Goal: Information Seeking & Learning: Learn about a topic

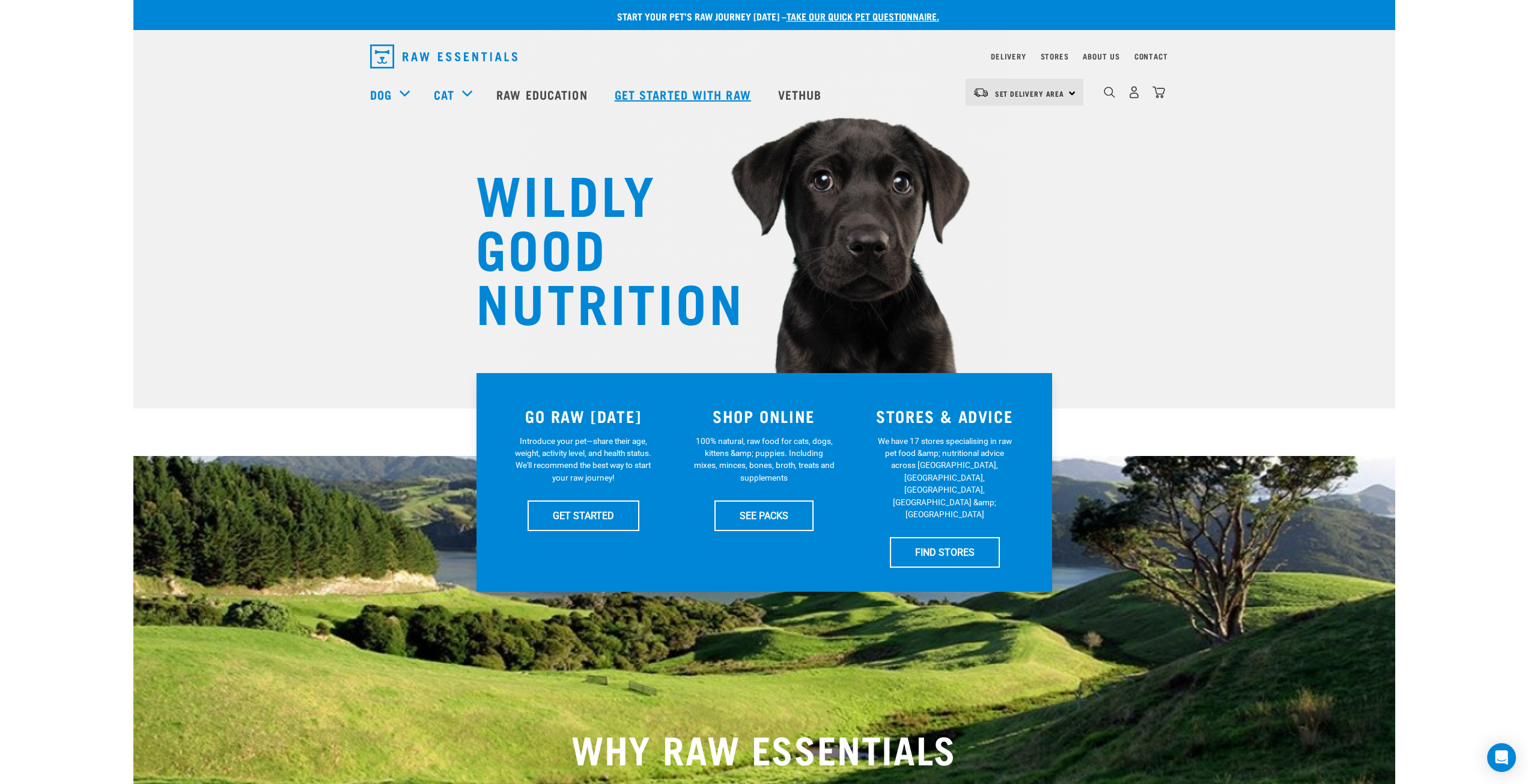
click at [661, 92] on link "Get started with Raw" at bounding box center [685, 93] width 163 height 48
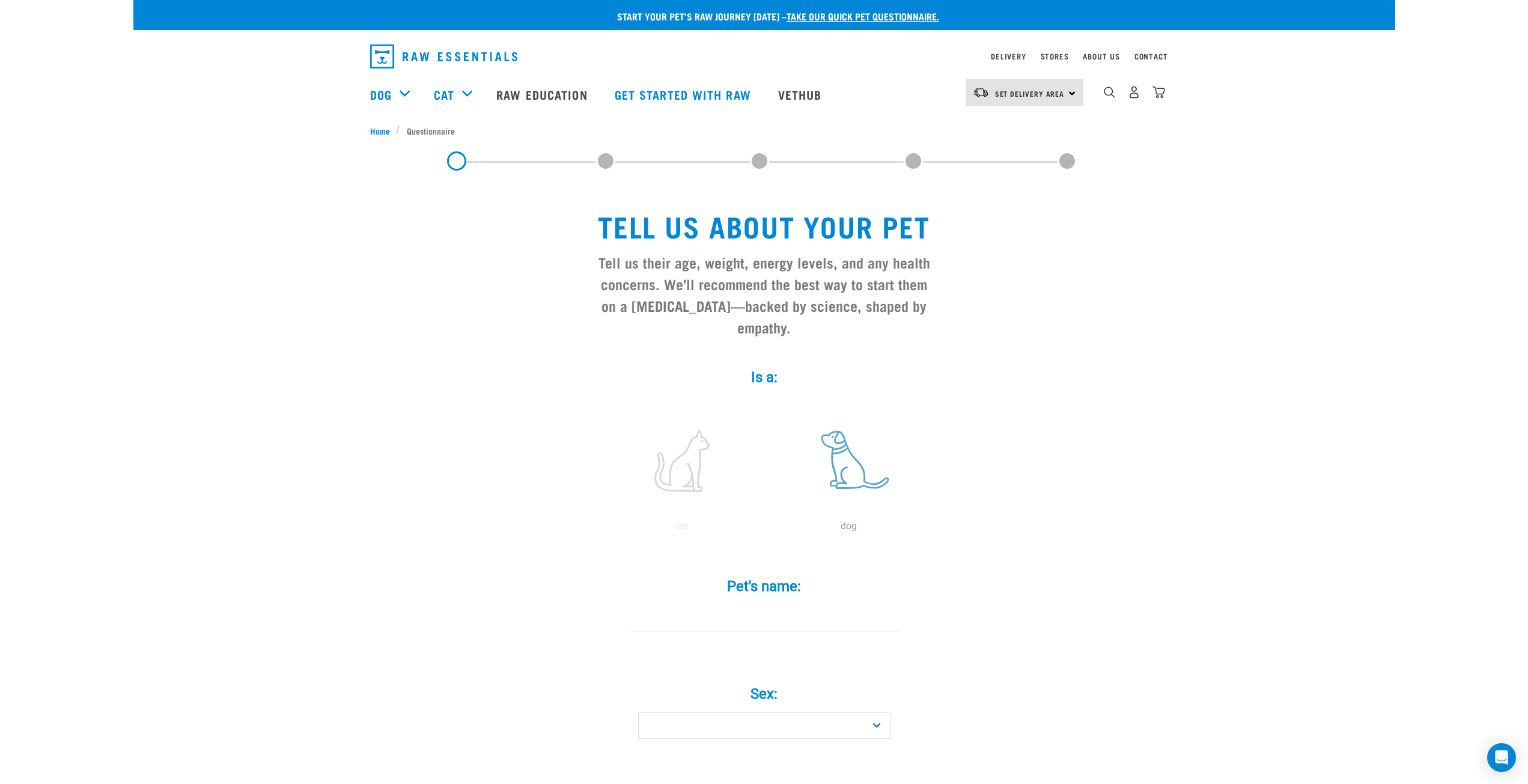
click at [832, 433] on label at bounding box center [849, 461] width 162 height 102
click at [765, 529] on input "radio" at bounding box center [765, 529] width 0 height 0
click at [1111, 96] on img "dropdown navigation" at bounding box center [1110, 92] width 12 height 12
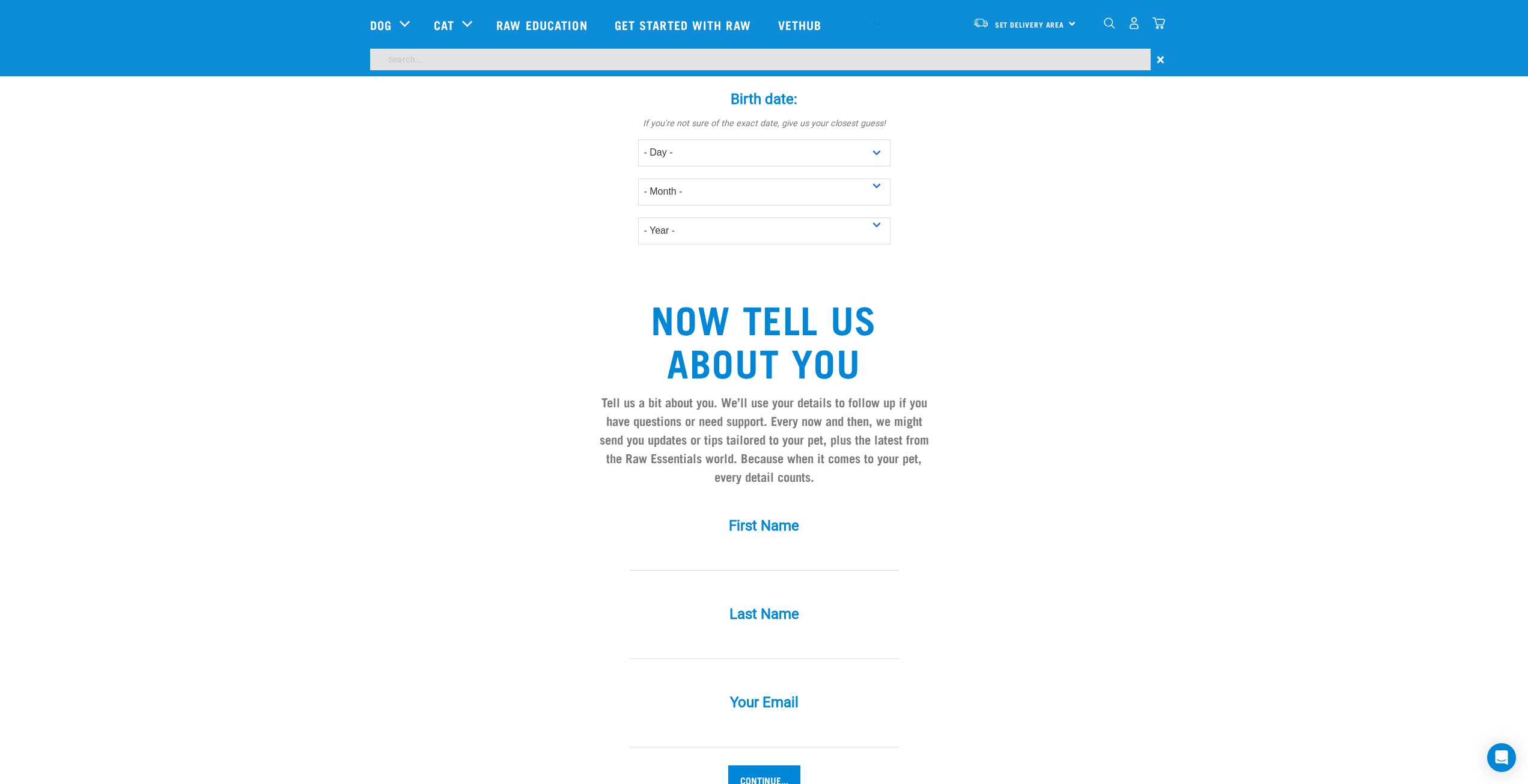
scroll to position [649, 0]
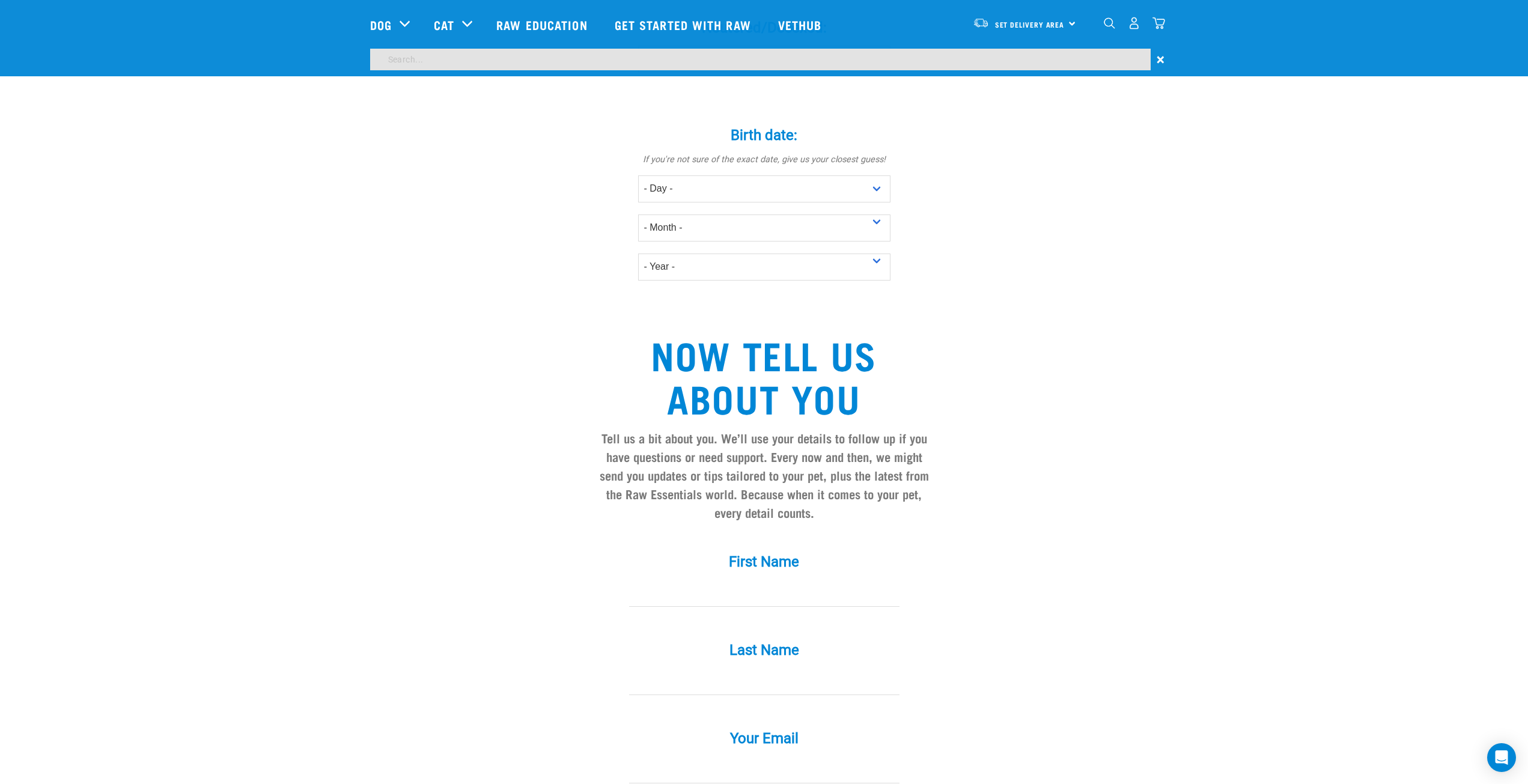
click at [844, 50] on input "search" at bounding box center [760, 59] width 780 height 22
type input "feeding guide"
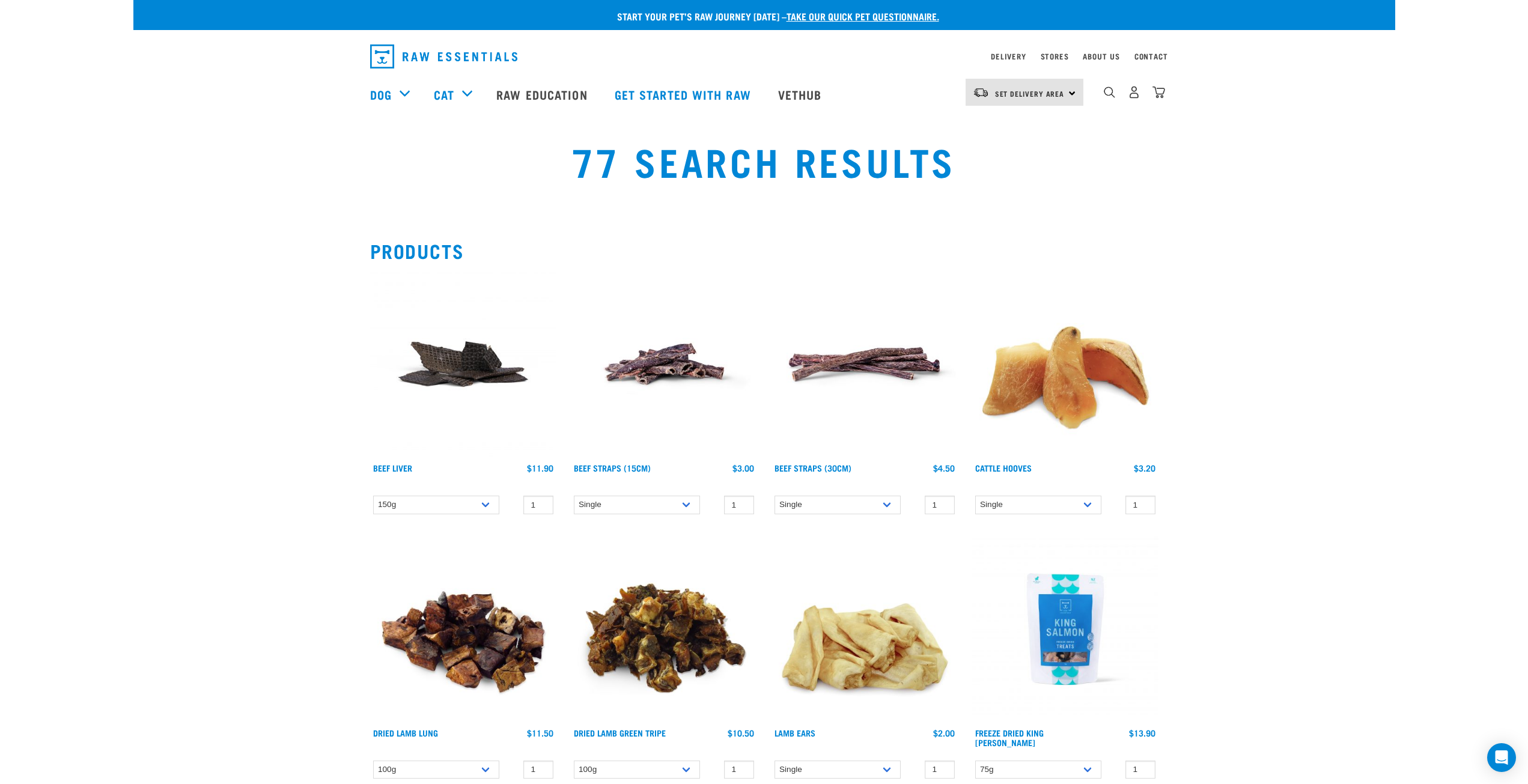
click at [432, 58] on img "dropdown navigation" at bounding box center [444, 56] width 148 height 24
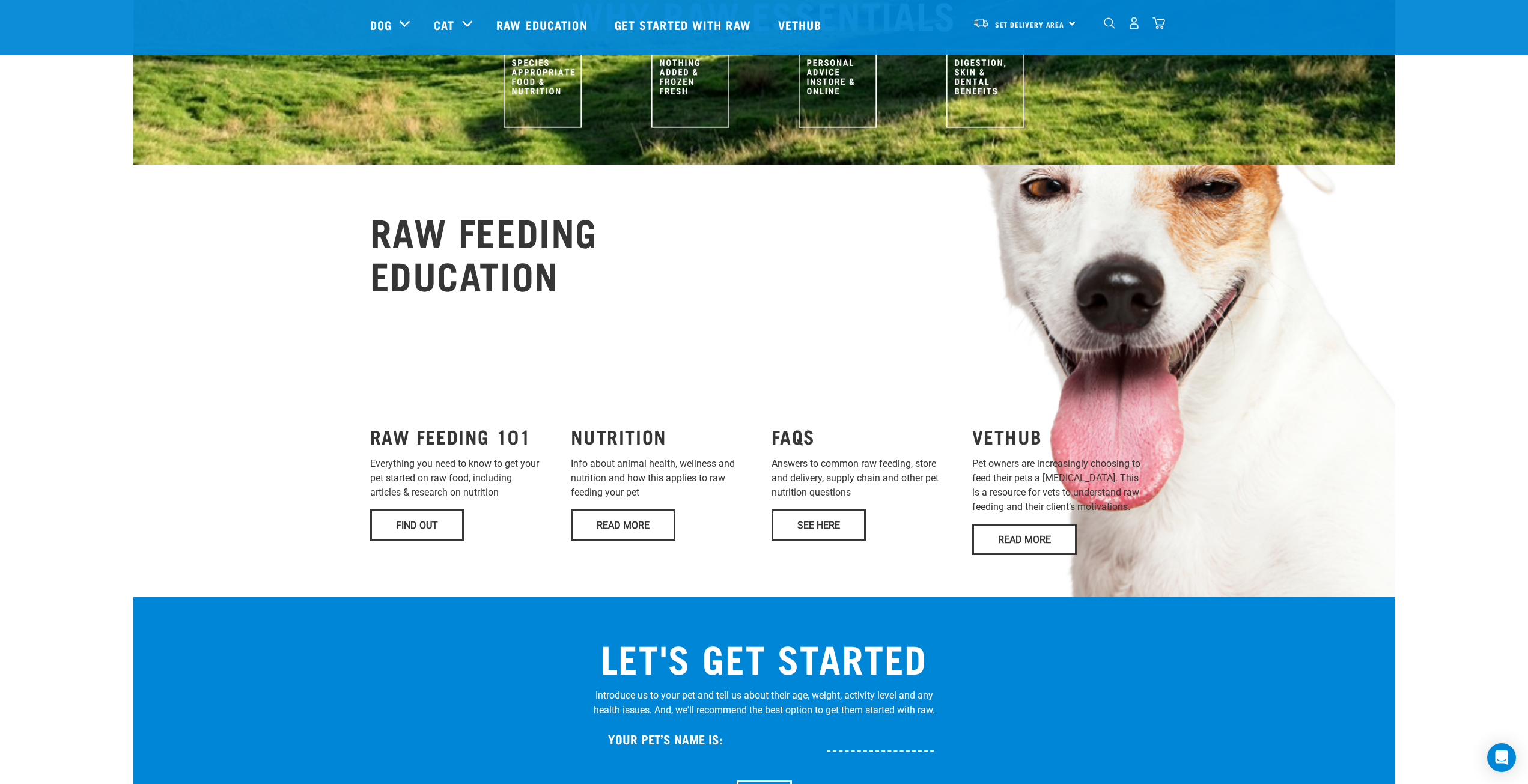
scroll to position [661, 0]
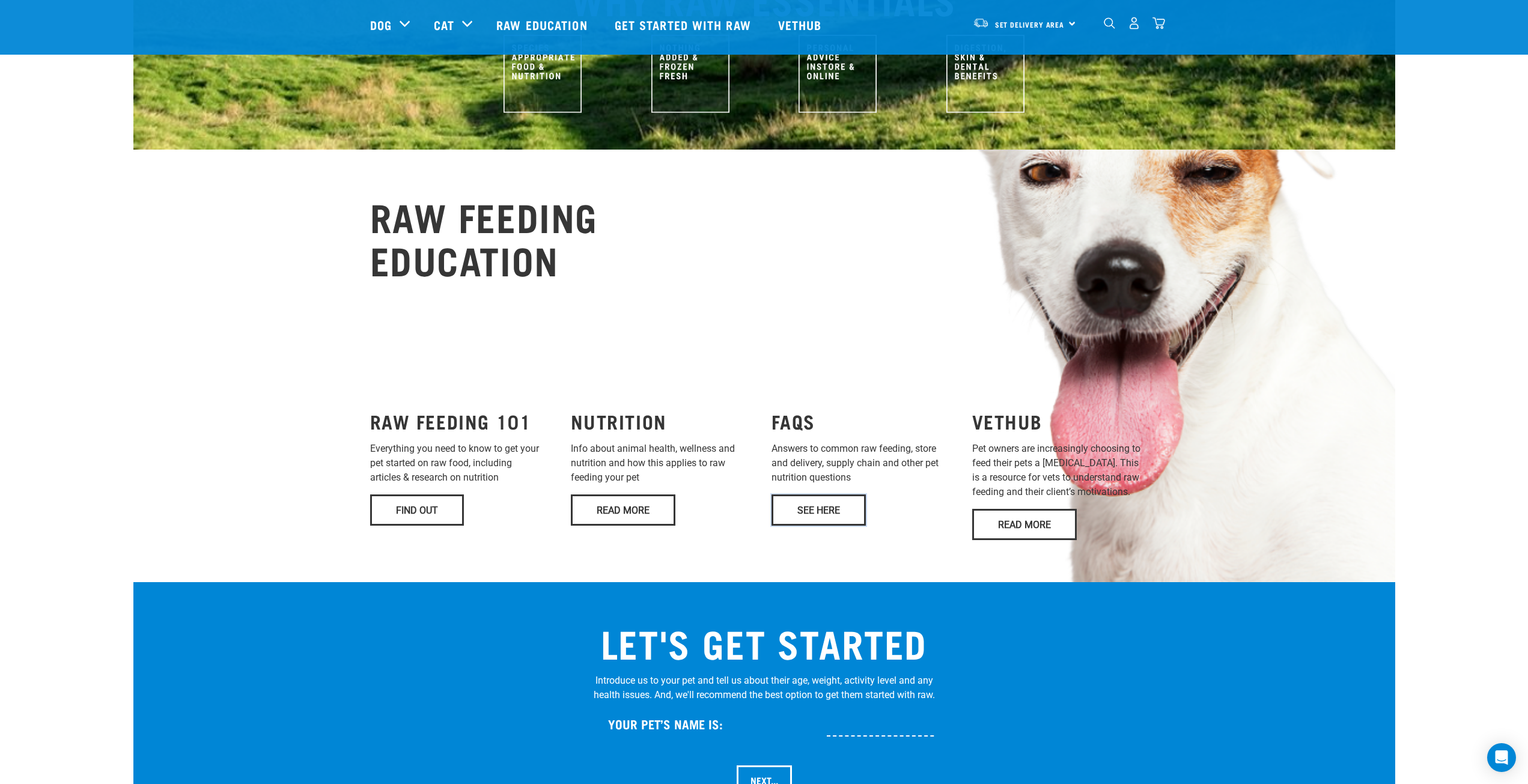
click at [819, 495] on link "See Here" at bounding box center [819, 511] width 94 height 31
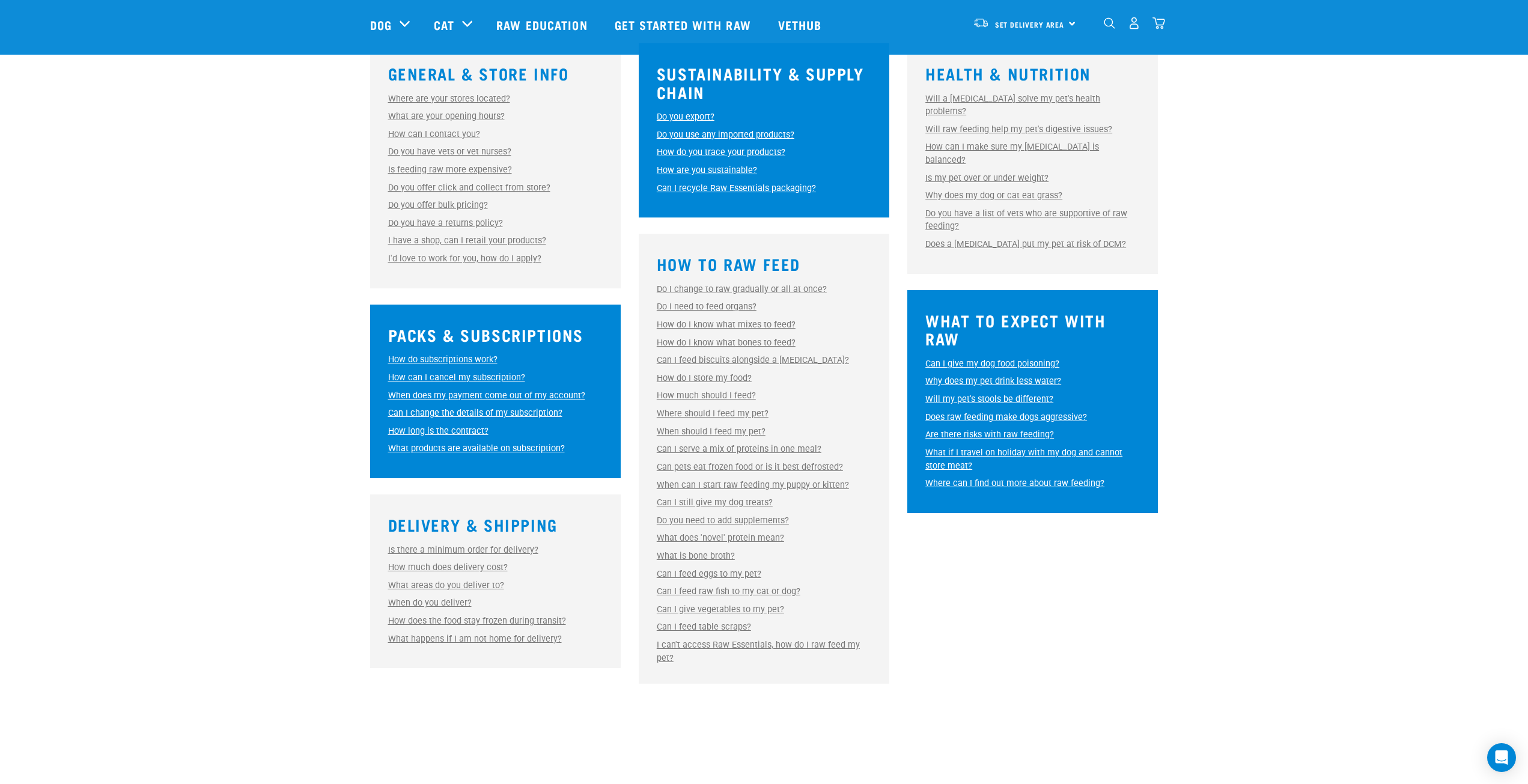
scroll to position [421, 0]
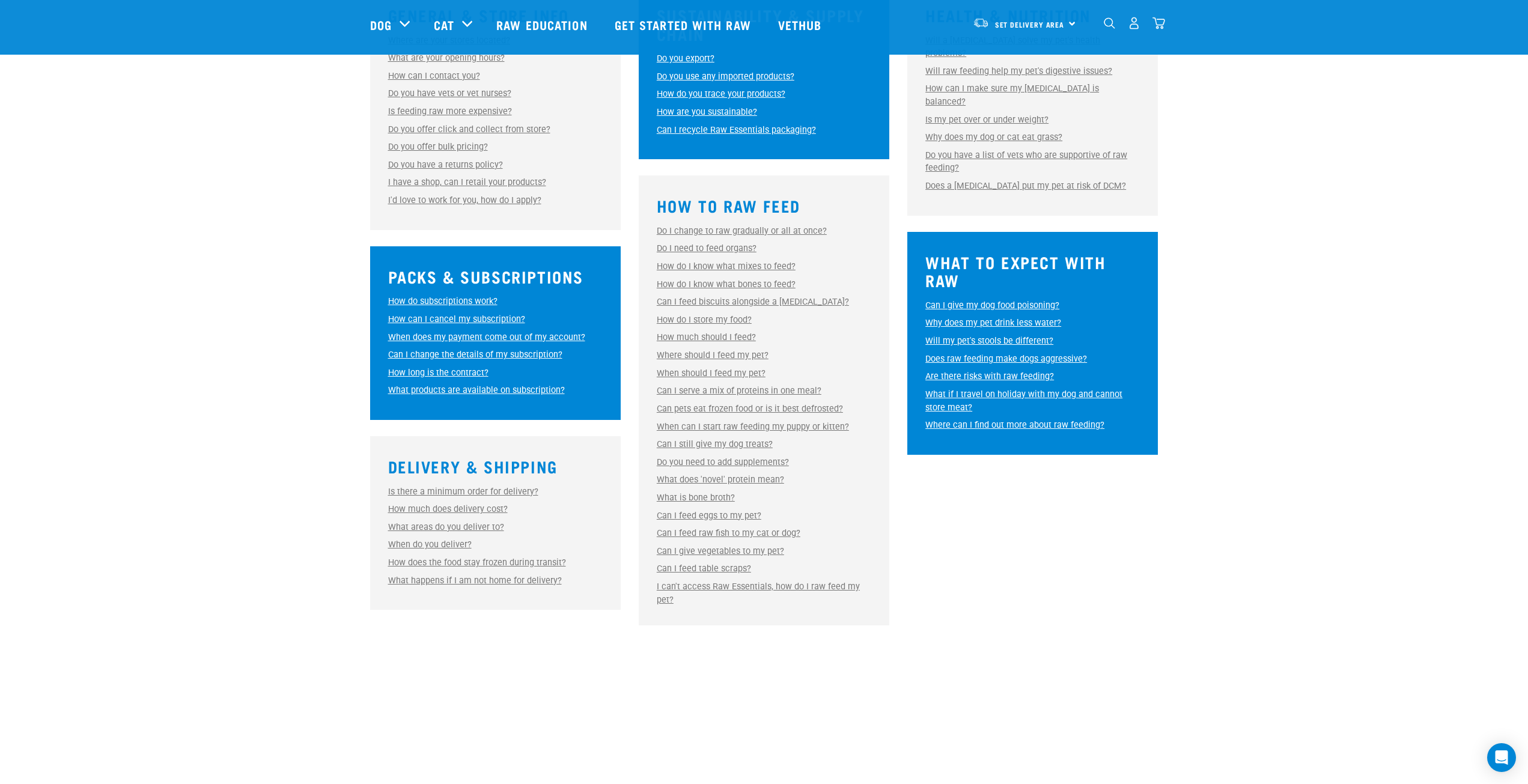
click at [723, 335] on link "How much should I feed?" at bounding box center [706, 337] width 99 height 10
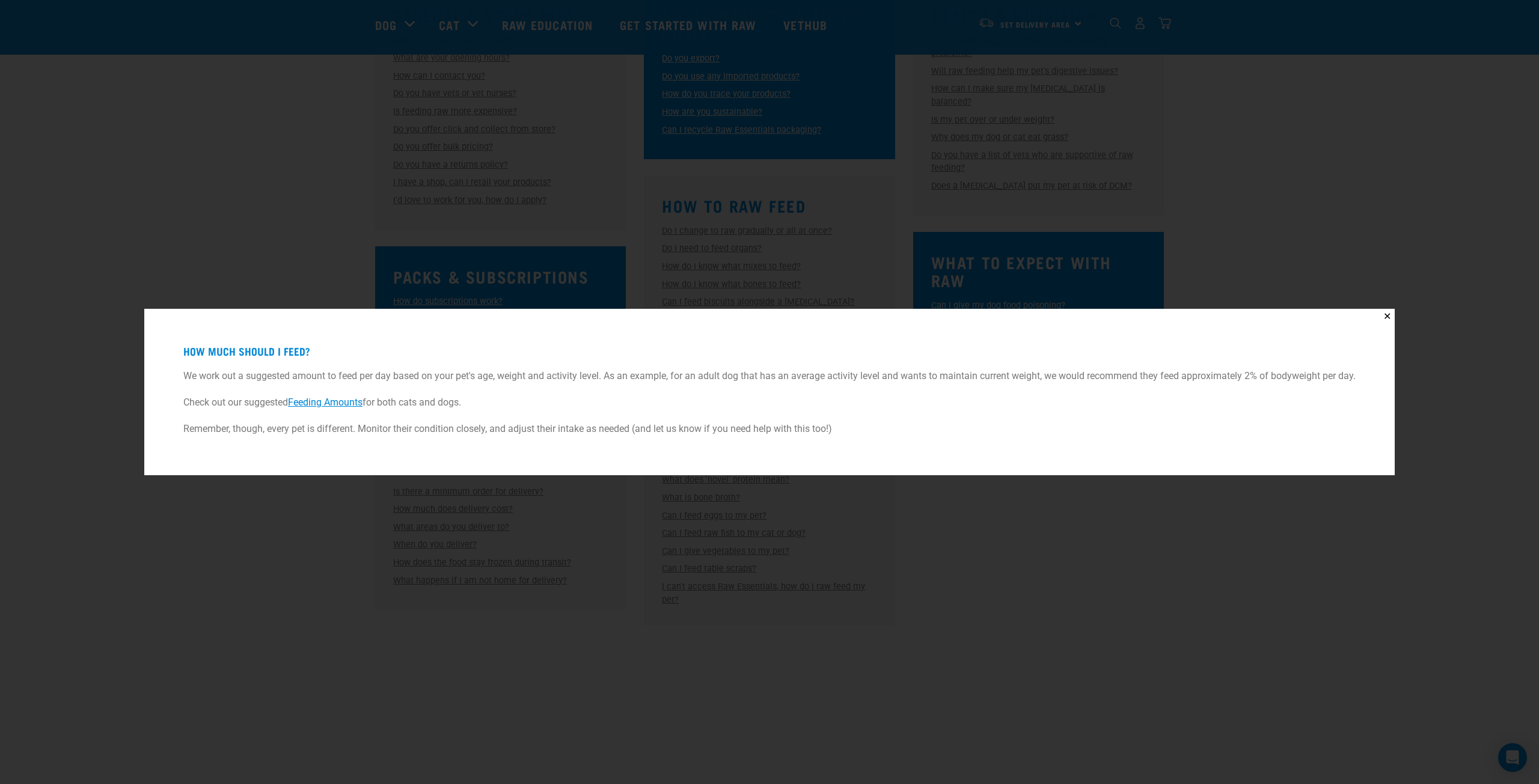
click at [317, 507] on div "✕ How much should I feed? We work out a suggested amount to feed per day based …" at bounding box center [770, 392] width 1539 height 784
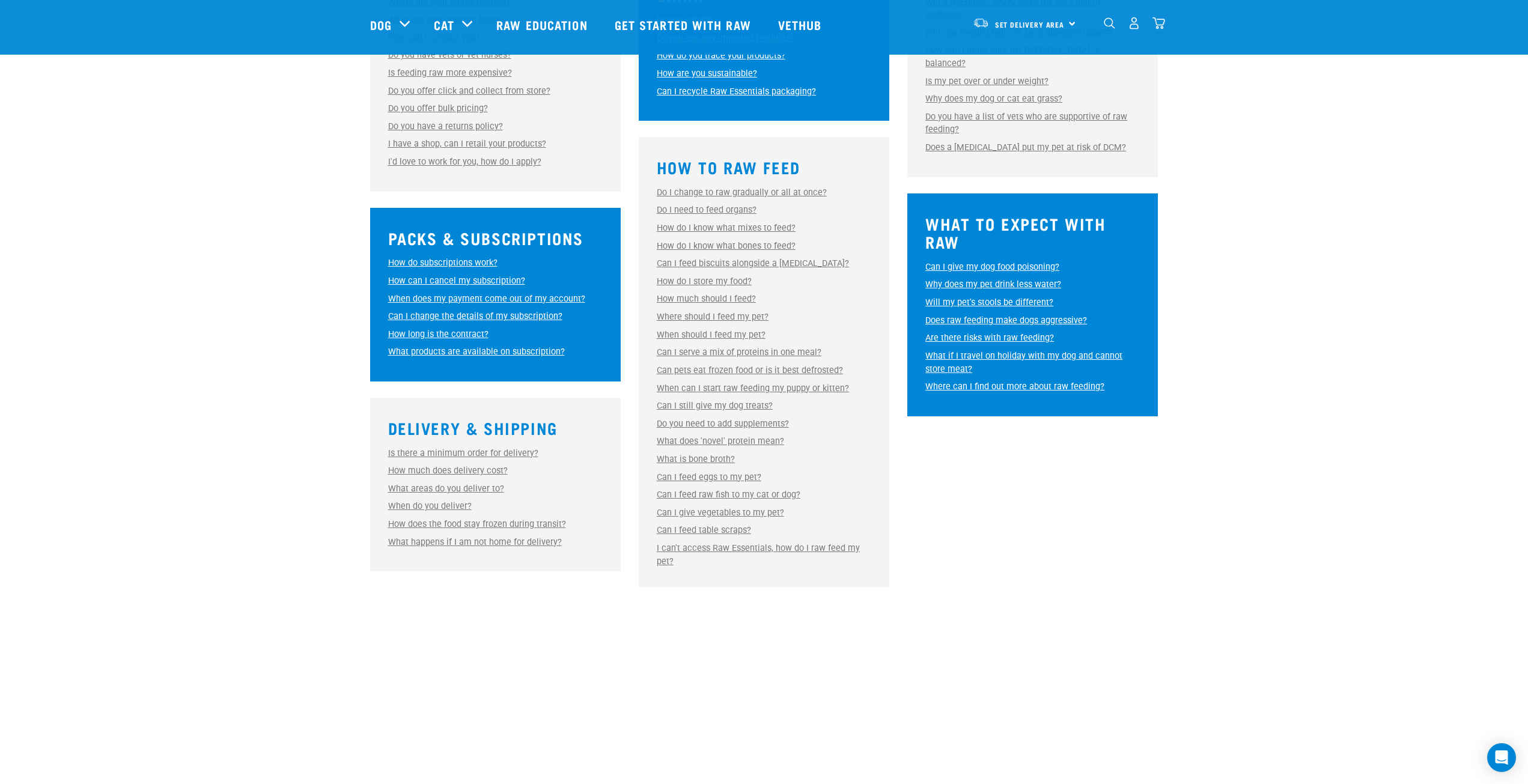
scroll to position [481, 0]
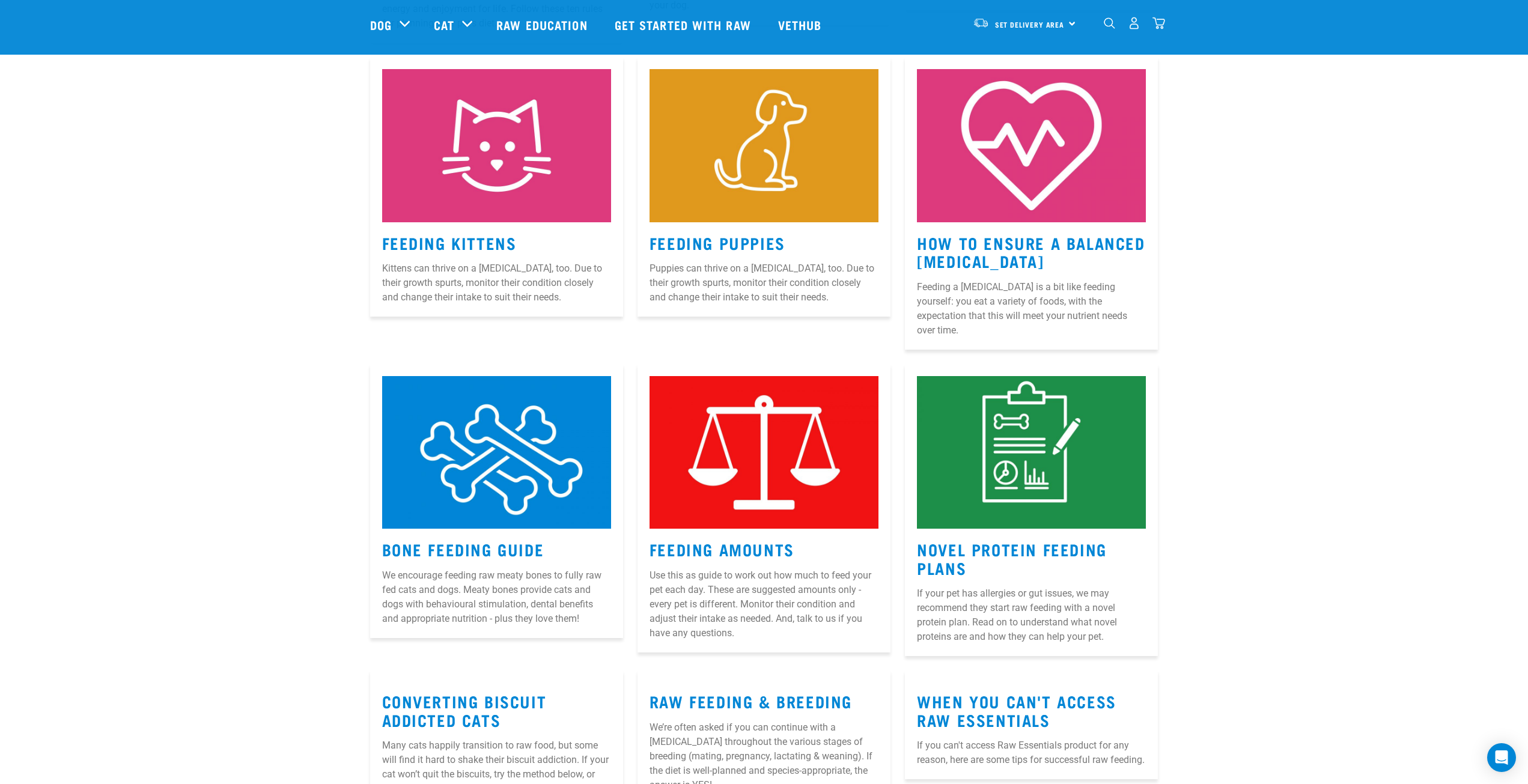
scroll to position [841, 0]
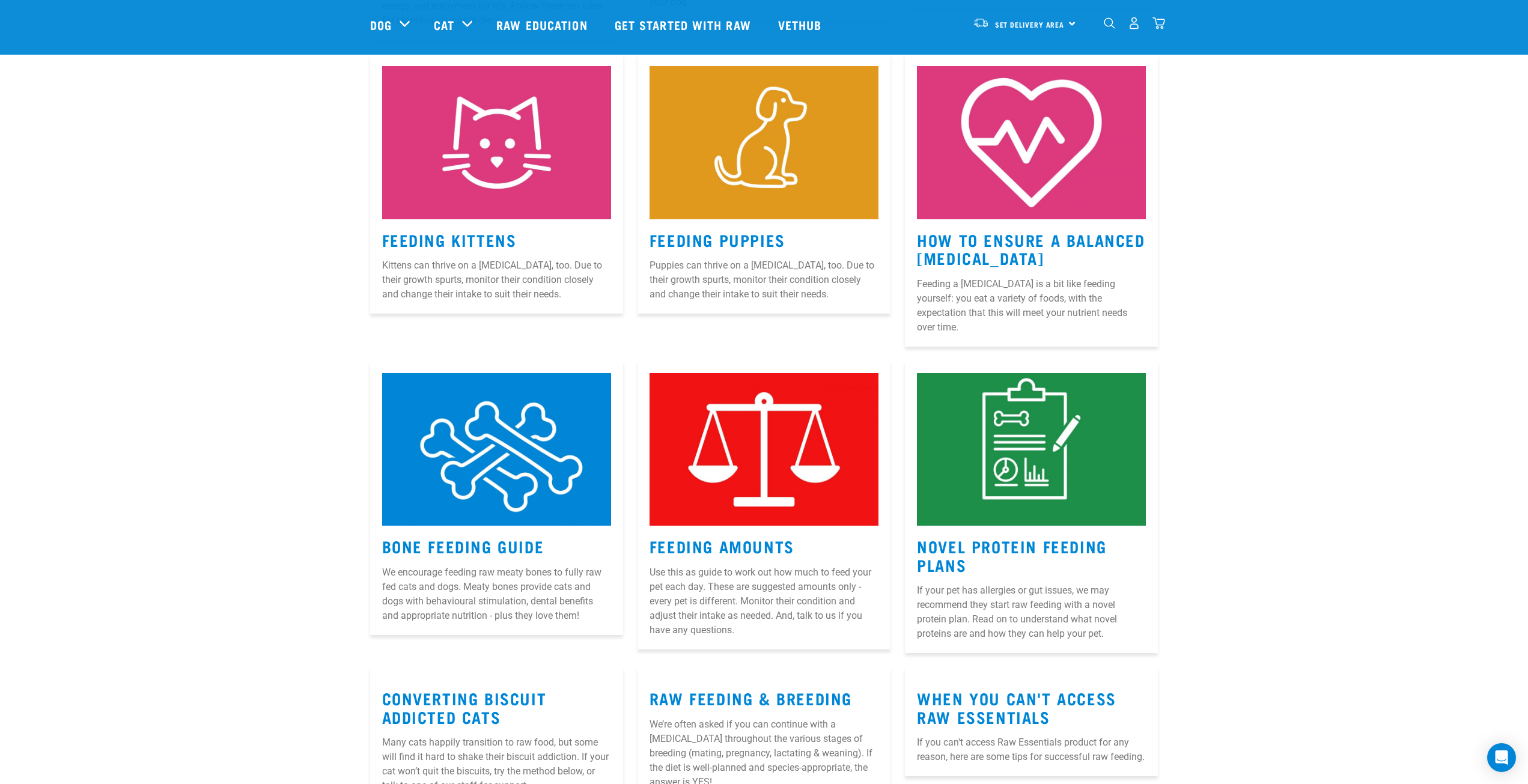
click at [786, 491] on img at bounding box center [764, 449] width 229 height 152
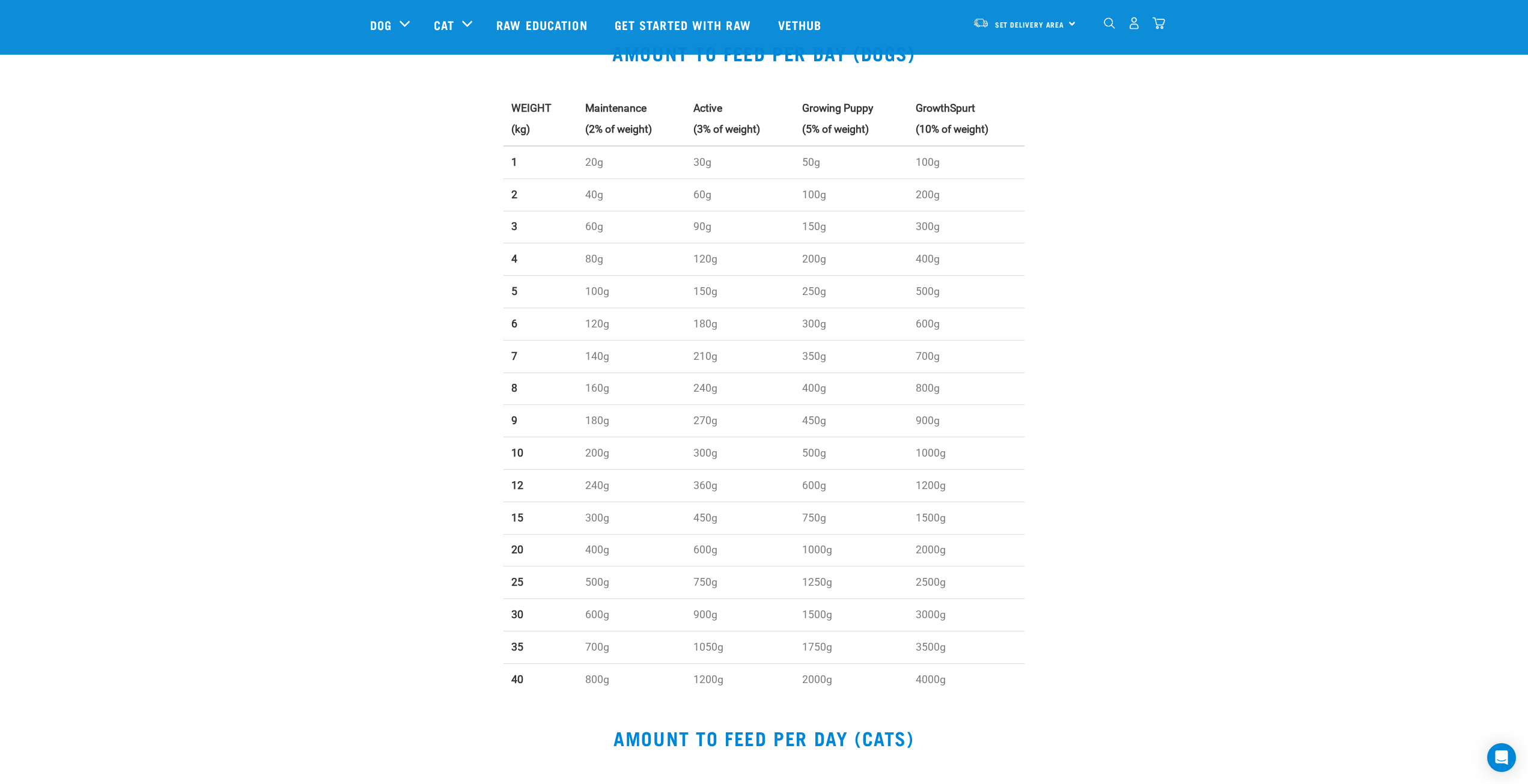
scroll to position [360, 0]
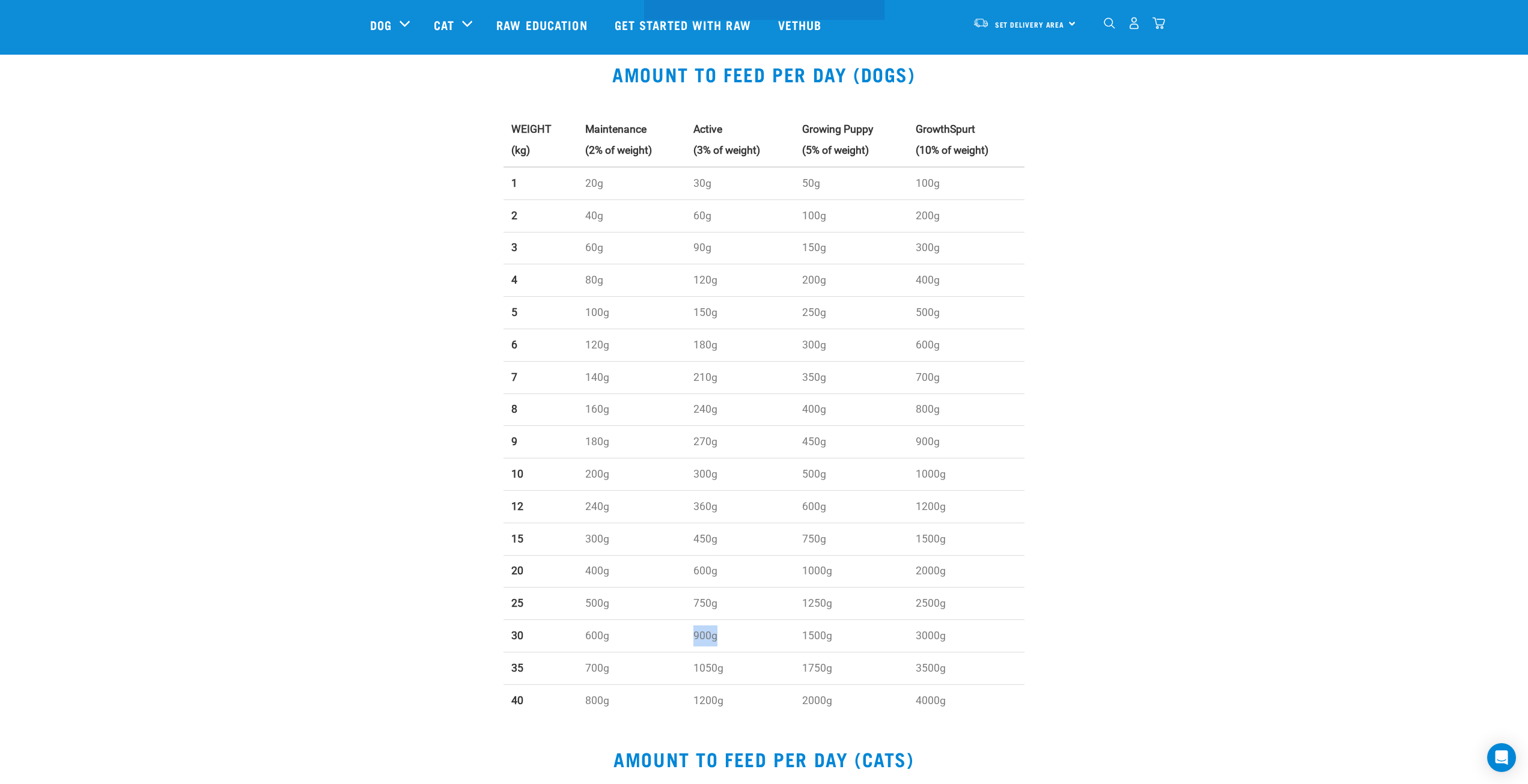
drag, startPoint x: 690, startPoint y: 641, endPoint x: 726, endPoint y: 639, distance: 36.1
click at [726, 639] on td "900g" at bounding box center [740, 635] width 108 height 32
click at [706, 638] on td "900g" at bounding box center [740, 635] width 108 height 32
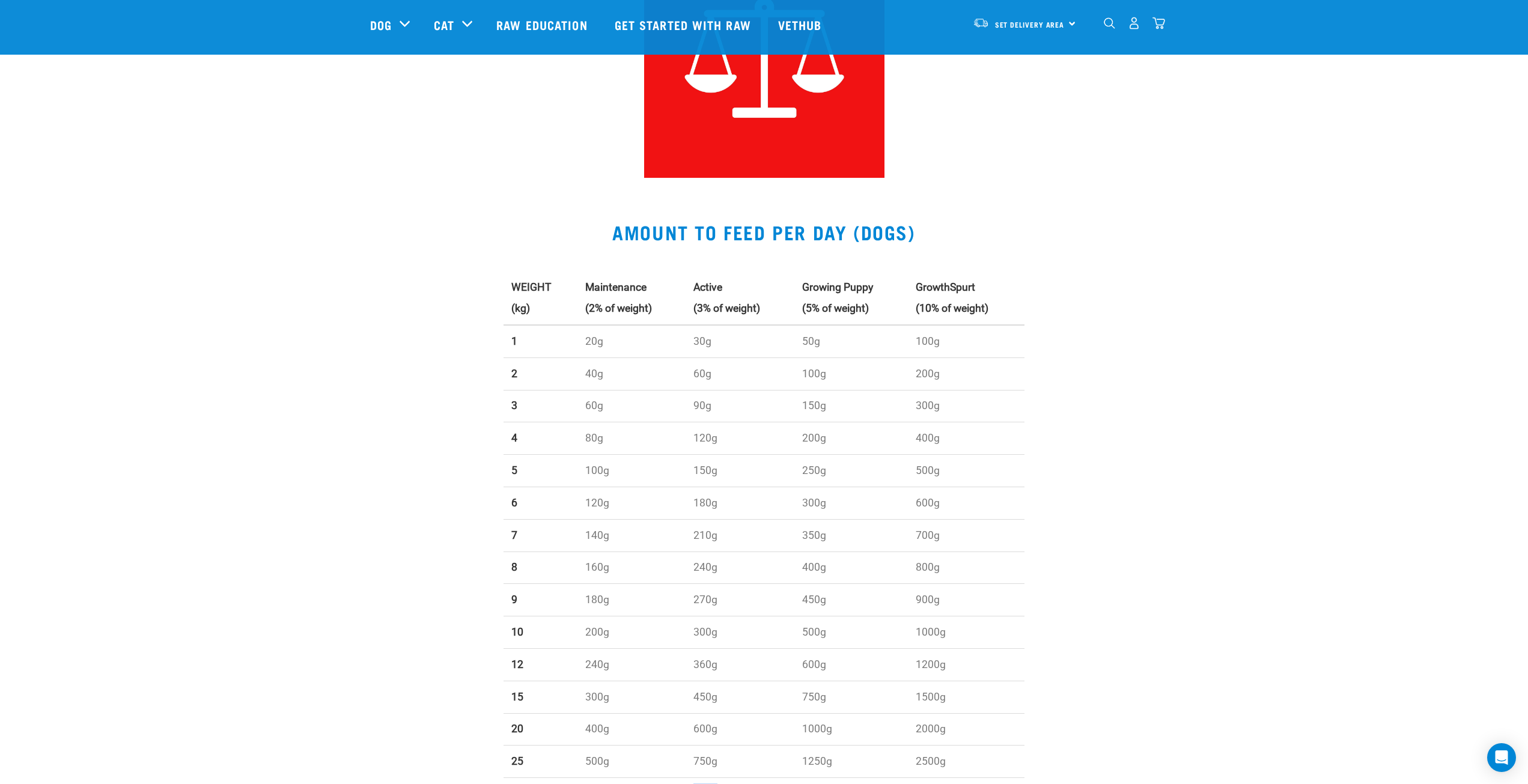
scroll to position [371, 0]
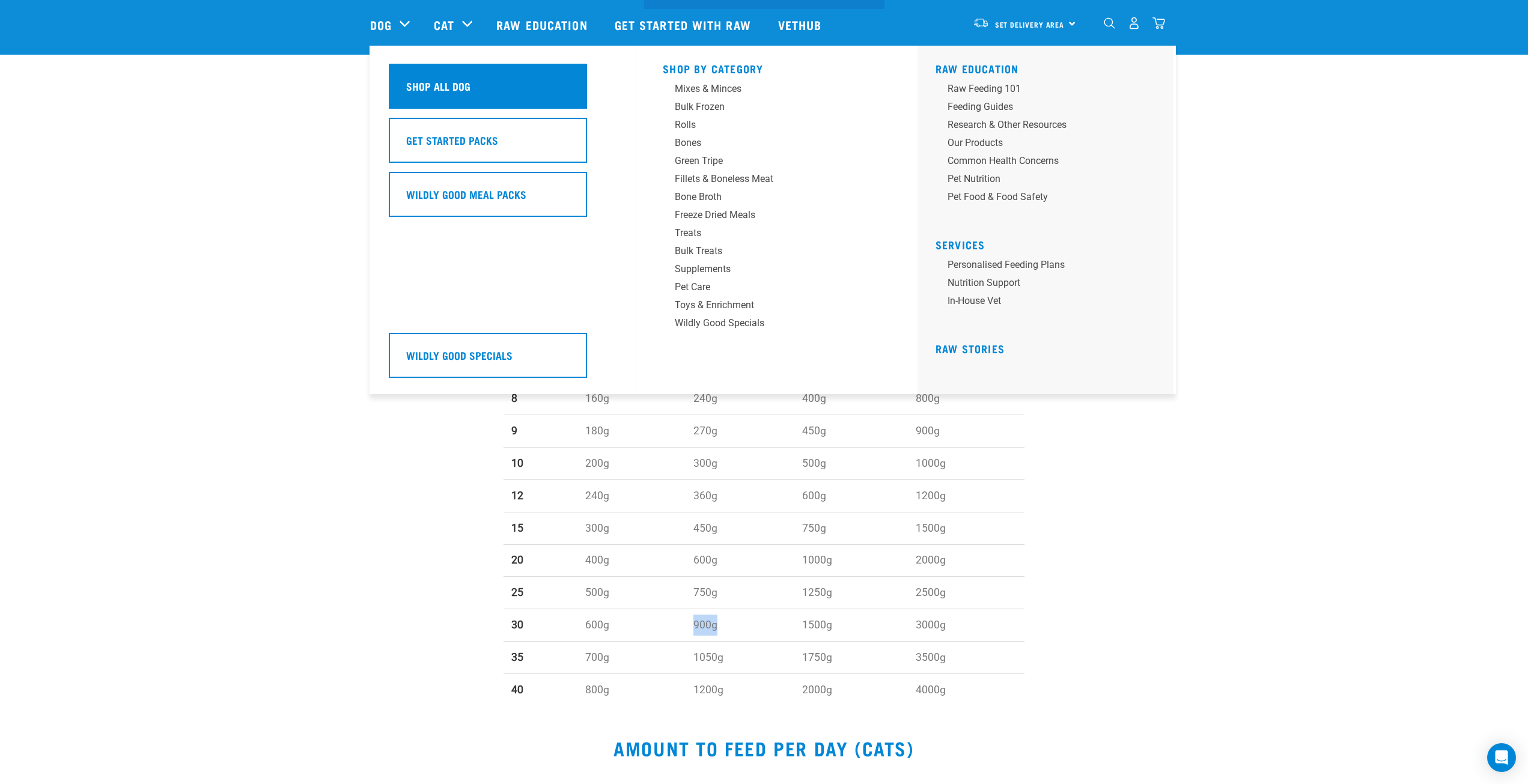
click at [450, 82] on h5 "Shop All Dog" at bounding box center [438, 86] width 64 height 16
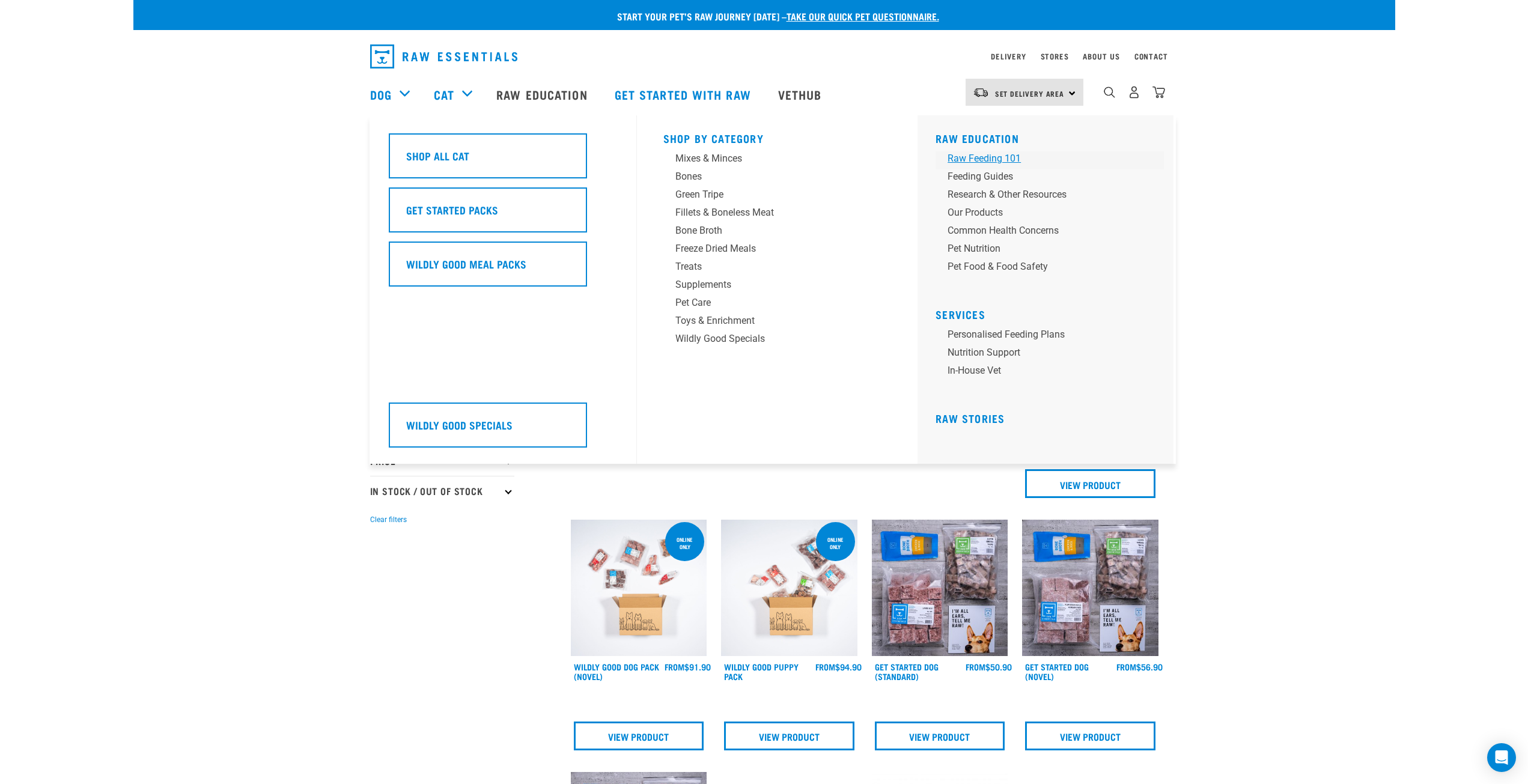
click at [974, 160] on div "Raw Feeding 101" at bounding box center [1041, 158] width 188 height 15
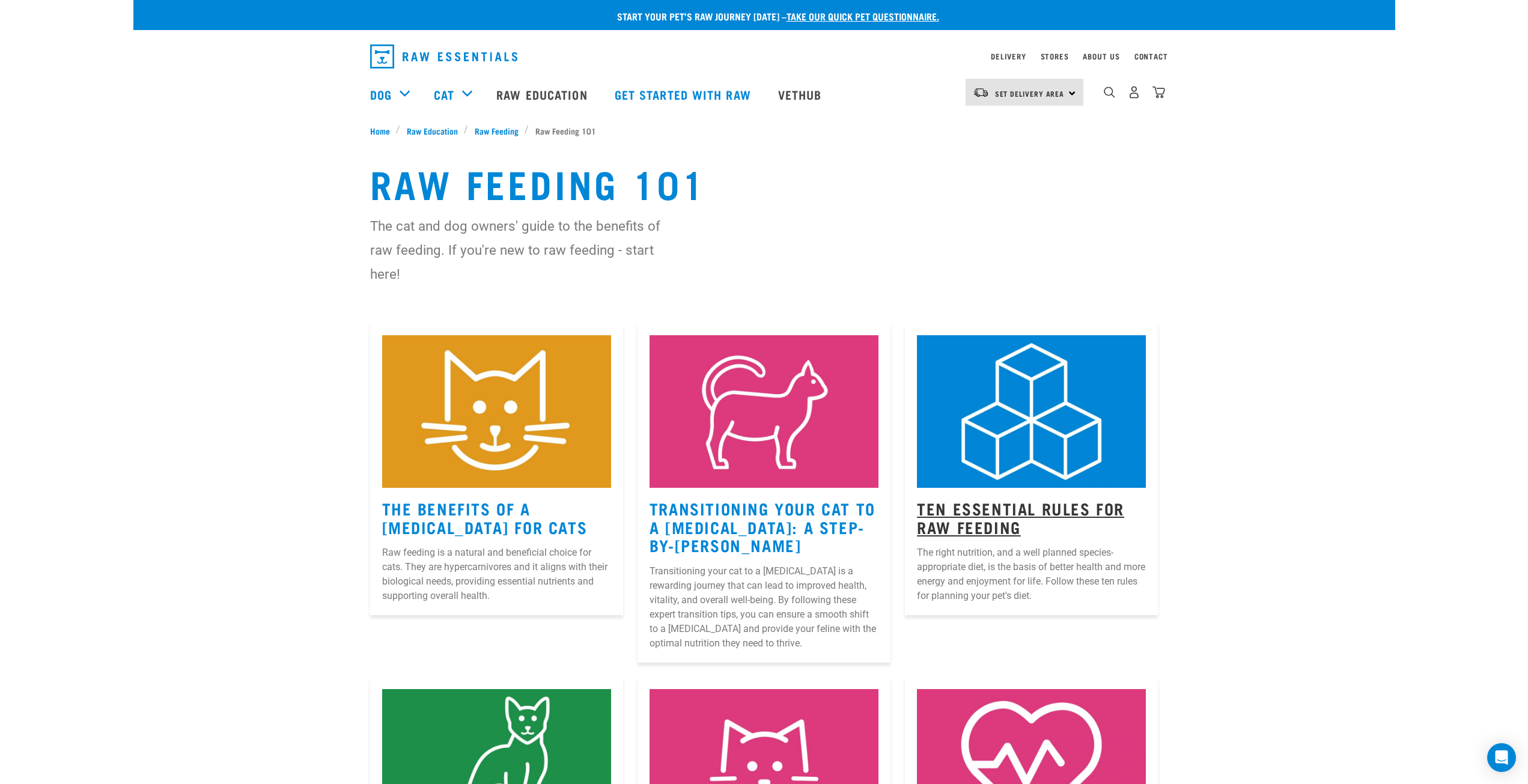
click at [1016, 517] on link "Ten Essential Rules for Raw Feeding" at bounding box center [1020, 517] width 208 height 28
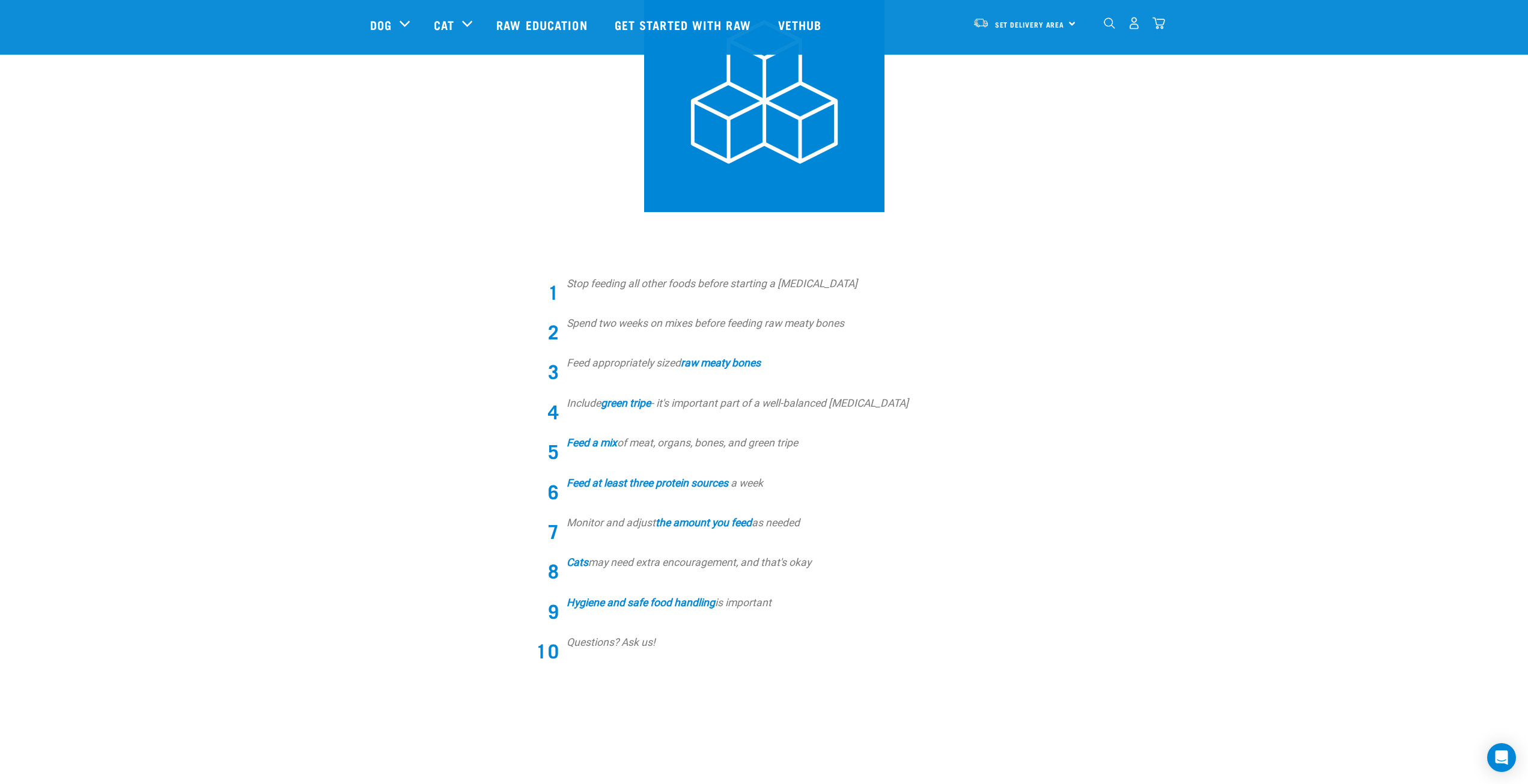
scroll to position [300, 0]
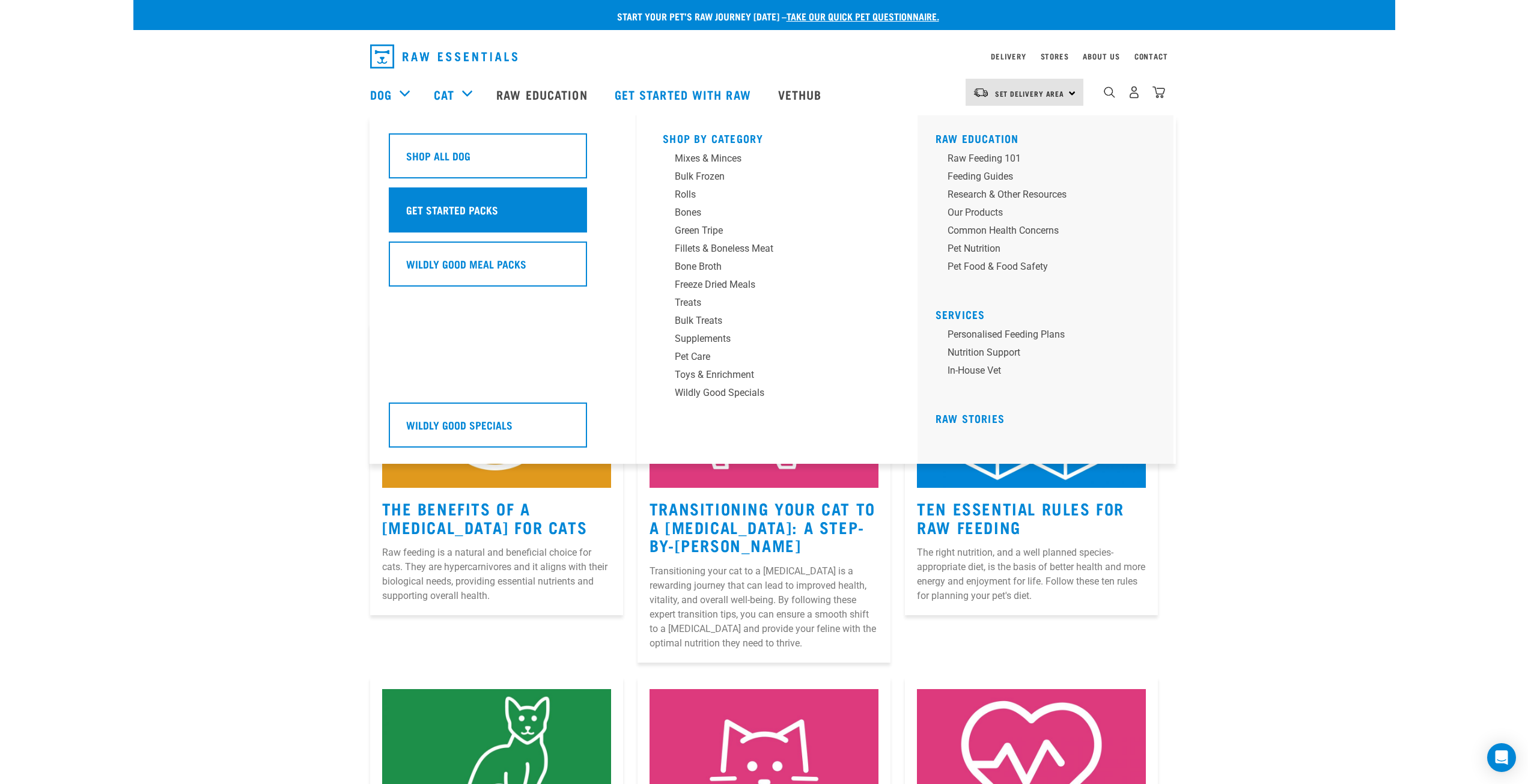
click at [433, 203] on h5 "Get Started Packs" at bounding box center [452, 210] width 92 height 16
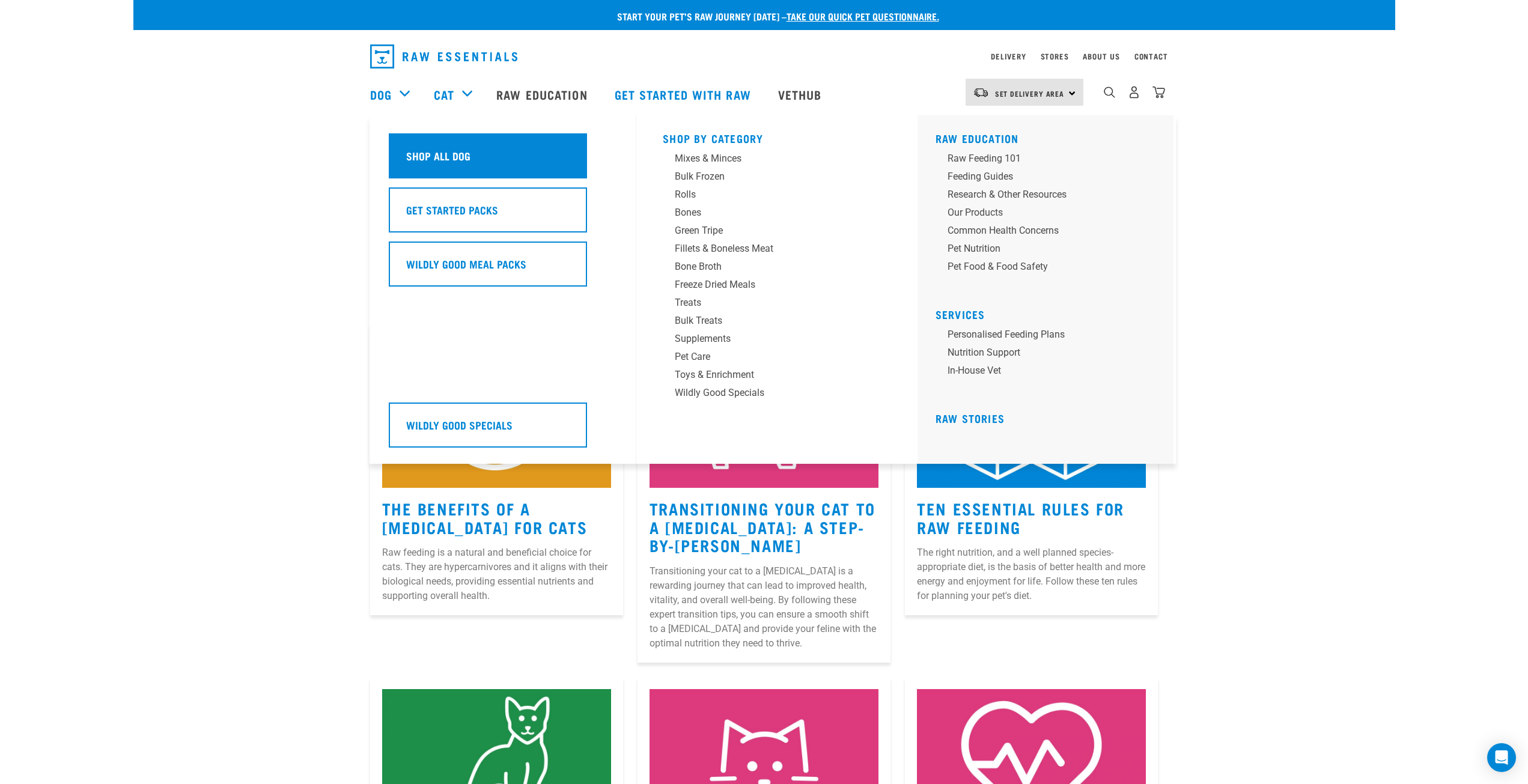
click at [455, 159] on h5 "Shop All Dog" at bounding box center [438, 155] width 64 height 16
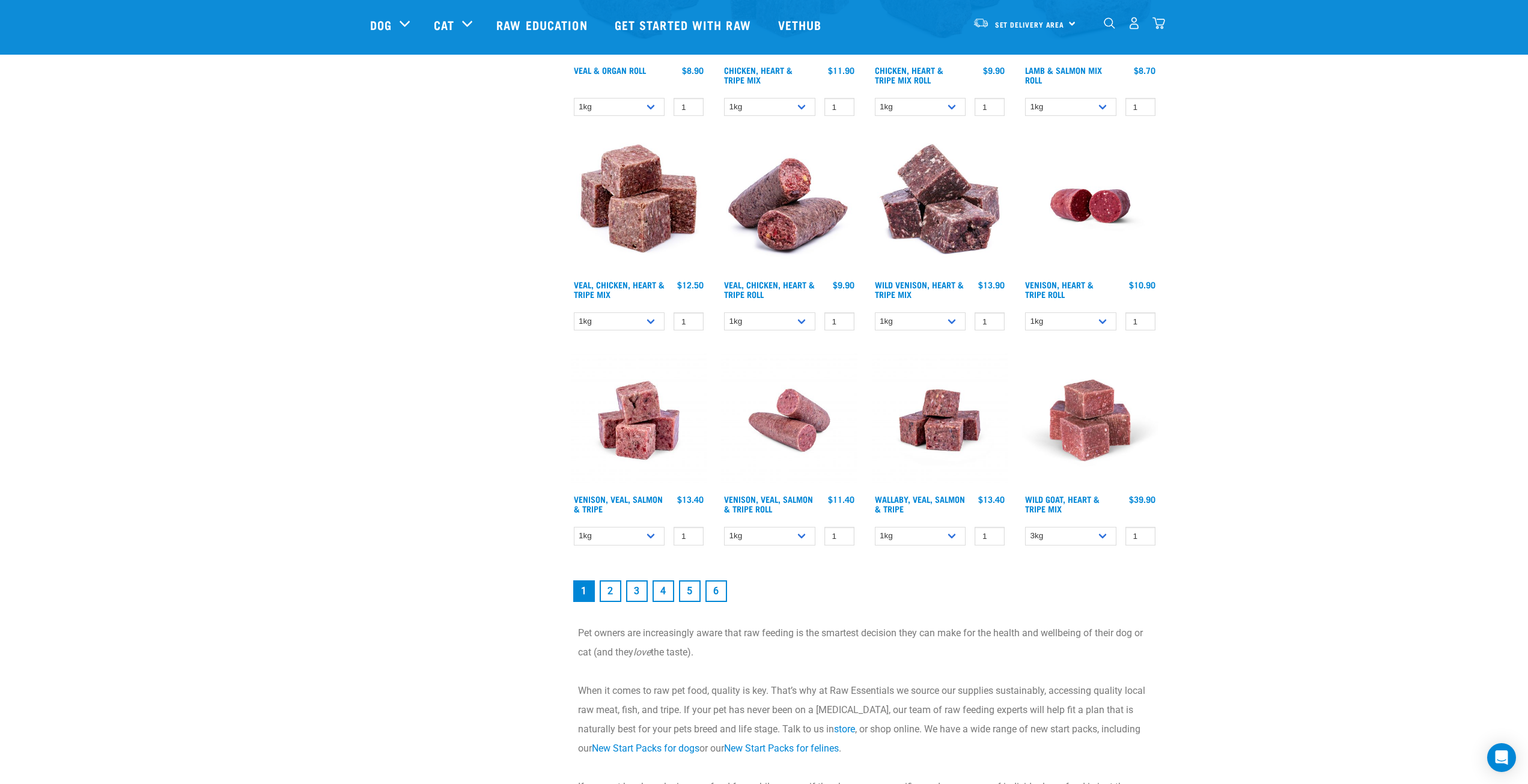
scroll to position [1442, 0]
click at [761, 322] on select "1kg Bulk (10kg)" at bounding box center [769, 321] width 92 height 19
click at [762, 373] on img at bounding box center [789, 419] width 137 height 137
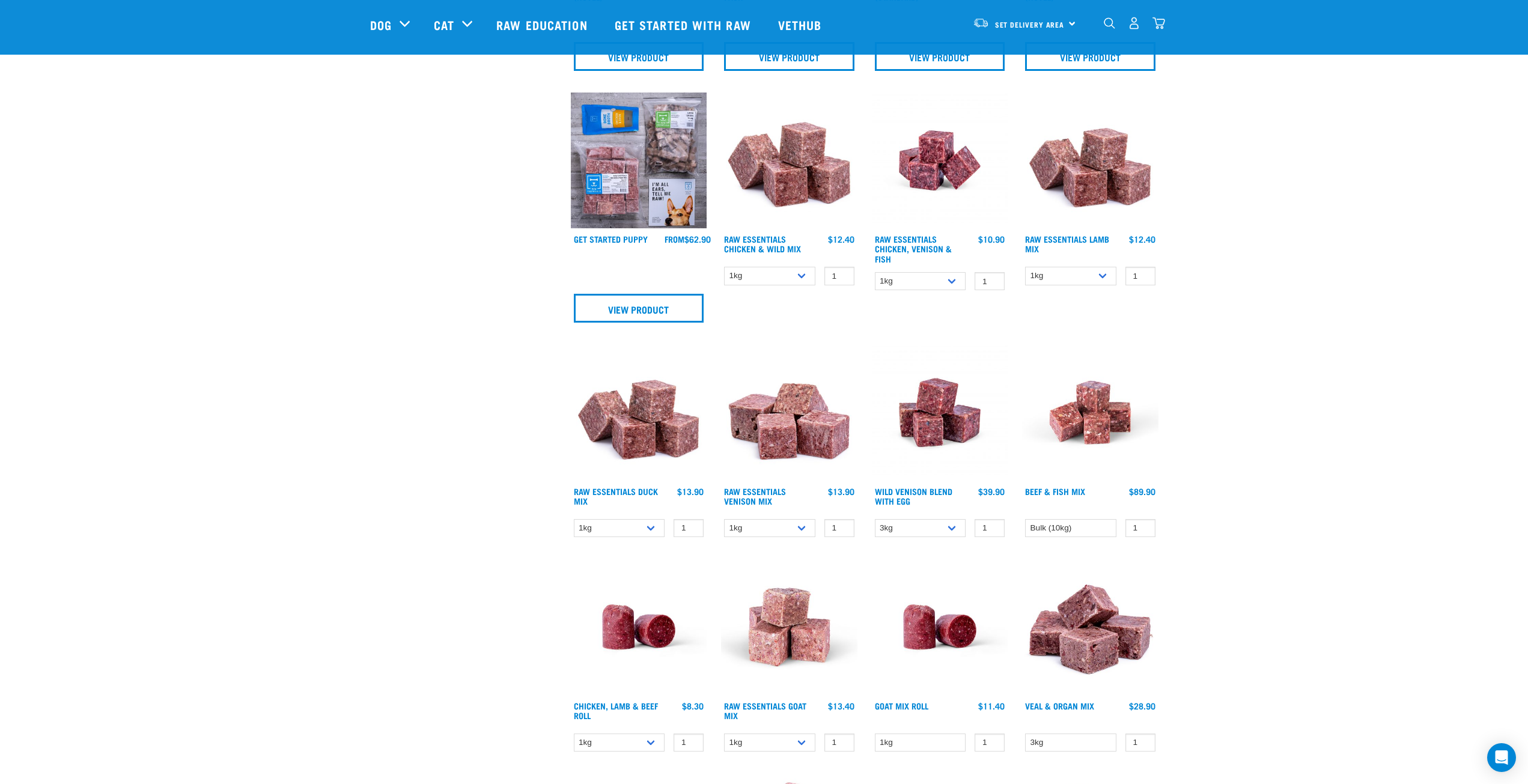
scroll to position [592, 0]
click at [722, 276] on div "1kg 3kg Bulk (10kg) 1 0 100" at bounding box center [789, 274] width 137 height 21
click at [766, 274] on select "1kg 3kg Bulk (10kg)" at bounding box center [769, 274] width 92 height 19
click at [724, 266] on select "1kg 3kg Bulk (10kg)" at bounding box center [769, 274] width 92 height 19
click at [786, 289] on div "Raw Essentials Chicken & Wild Mix 1 0 100 0 100 0 100 0" at bounding box center [789, 211] width 151 height 253
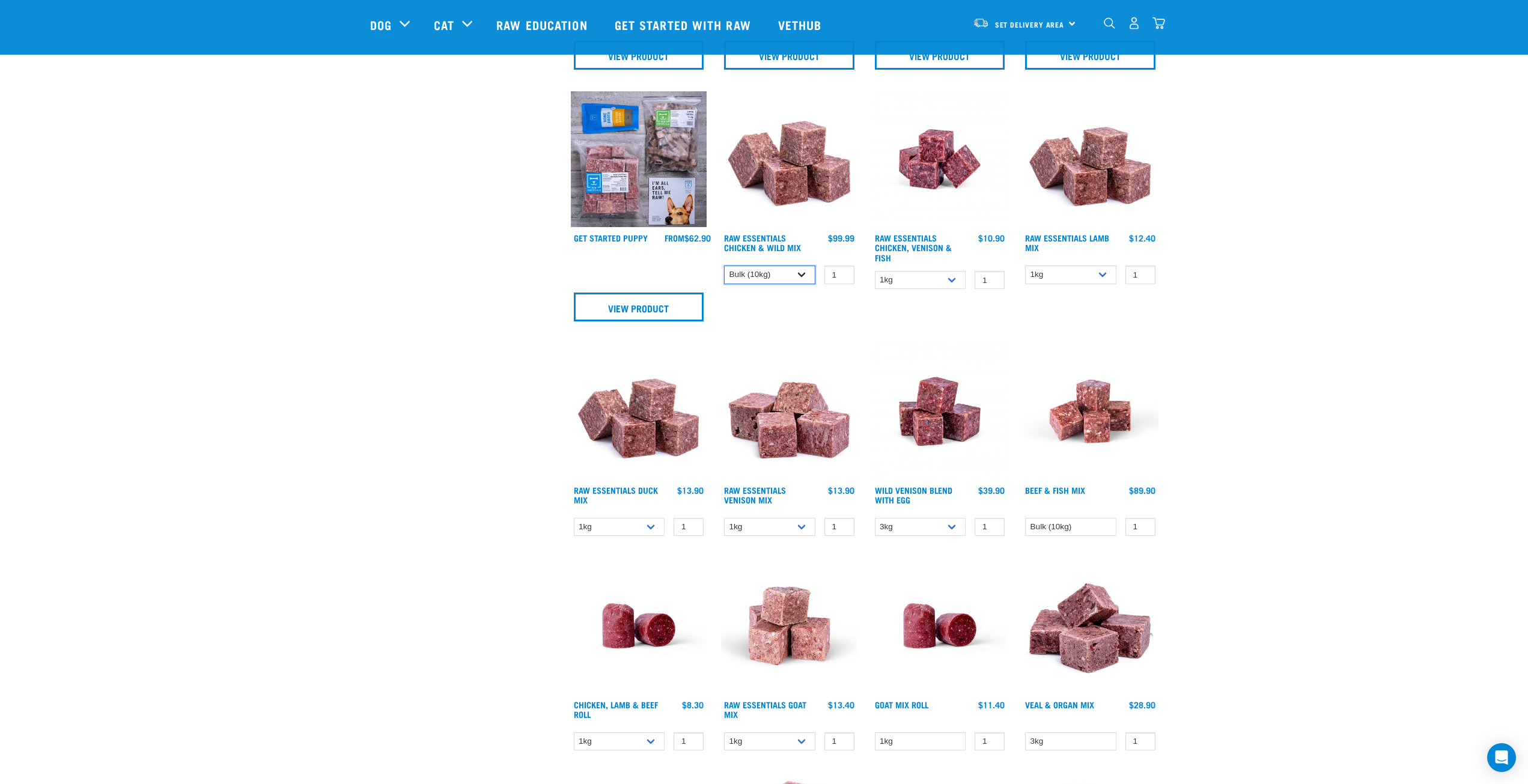
click at [786, 277] on select "1kg 3kg Bulk (10kg)" at bounding box center [769, 274] width 92 height 19
click at [724, 266] on select "1kg 3kg Bulk (10kg)" at bounding box center [769, 274] width 92 height 19
click at [782, 275] on select "1kg 3kg Bulk (10kg)" at bounding box center [769, 274] width 92 height 19
click at [724, 266] on select "1kg 3kg Bulk (10kg)" at bounding box center [769, 274] width 92 height 19
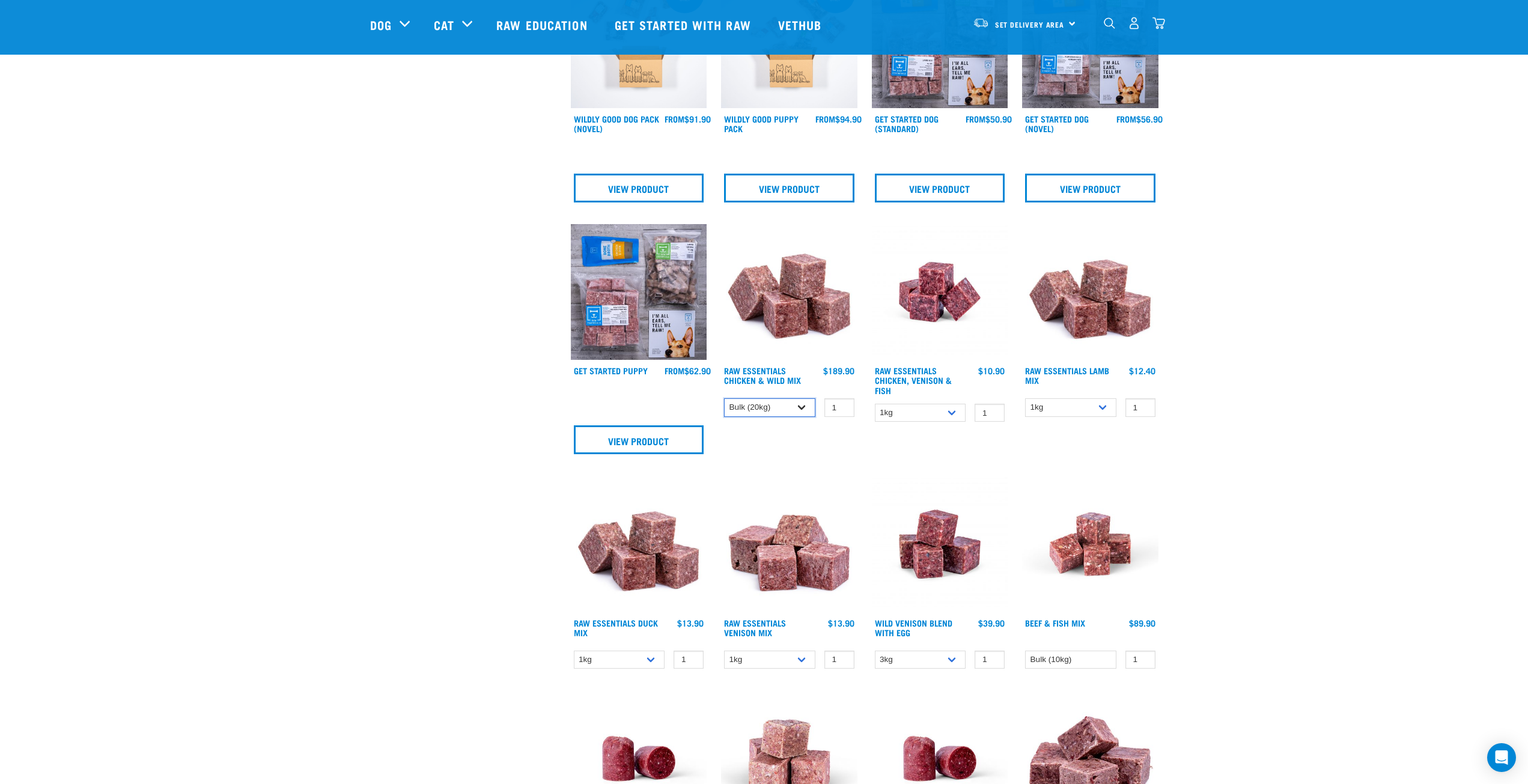
scroll to position [412, 0]
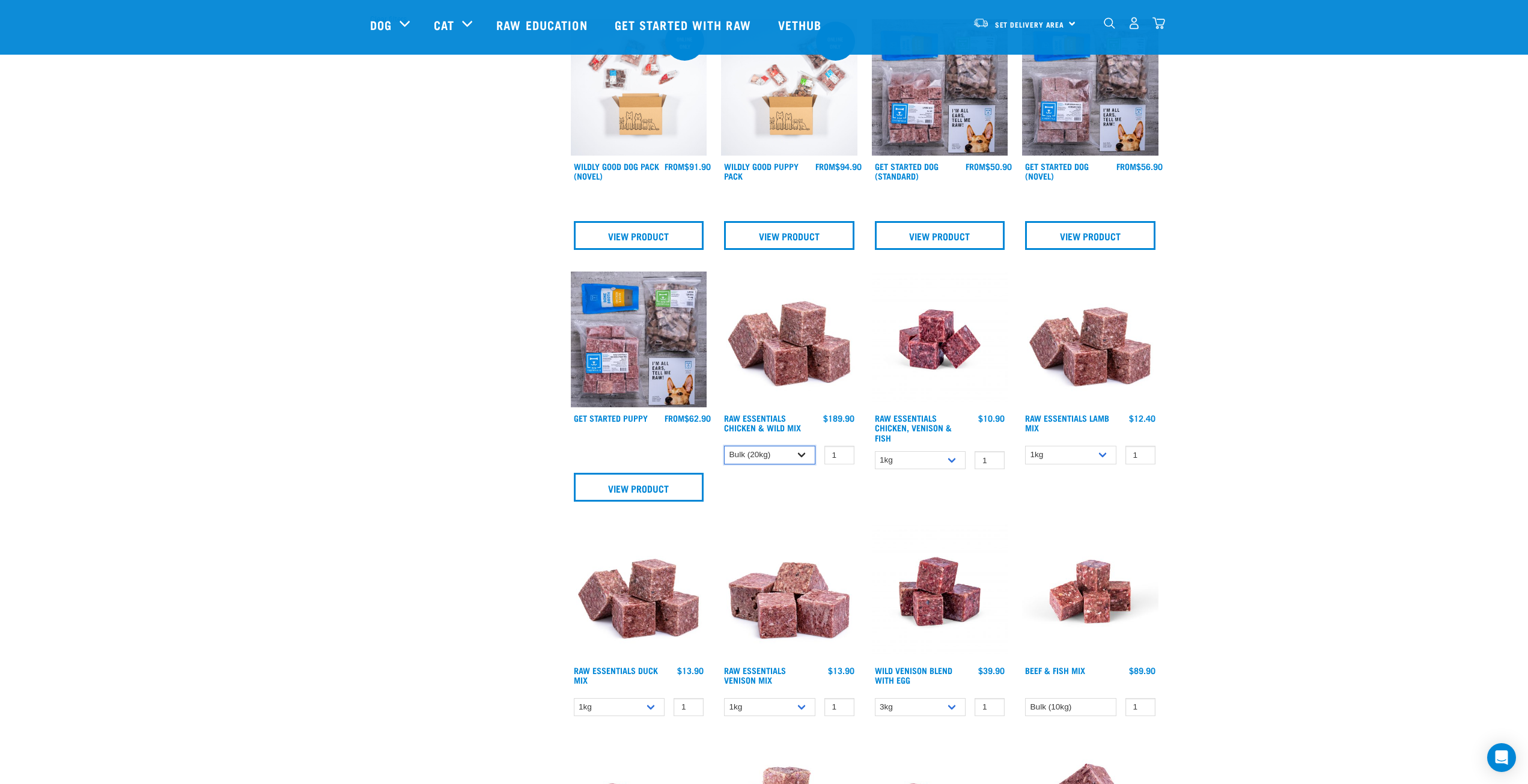
click at [777, 456] on select "1kg 3kg Bulk (10kg)" at bounding box center [769, 454] width 92 height 19
select select "14881"
click at [724, 446] on select "1kg 3kg Bulk (10kg)" at bounding box center [769, 454] width 92 height 19
click at [844, 453] on input "2" at bounding box center [839, 454] width 31 height 19
click at [844, 453] on input "3" at bounding box center [839, 454] width 31 height 19
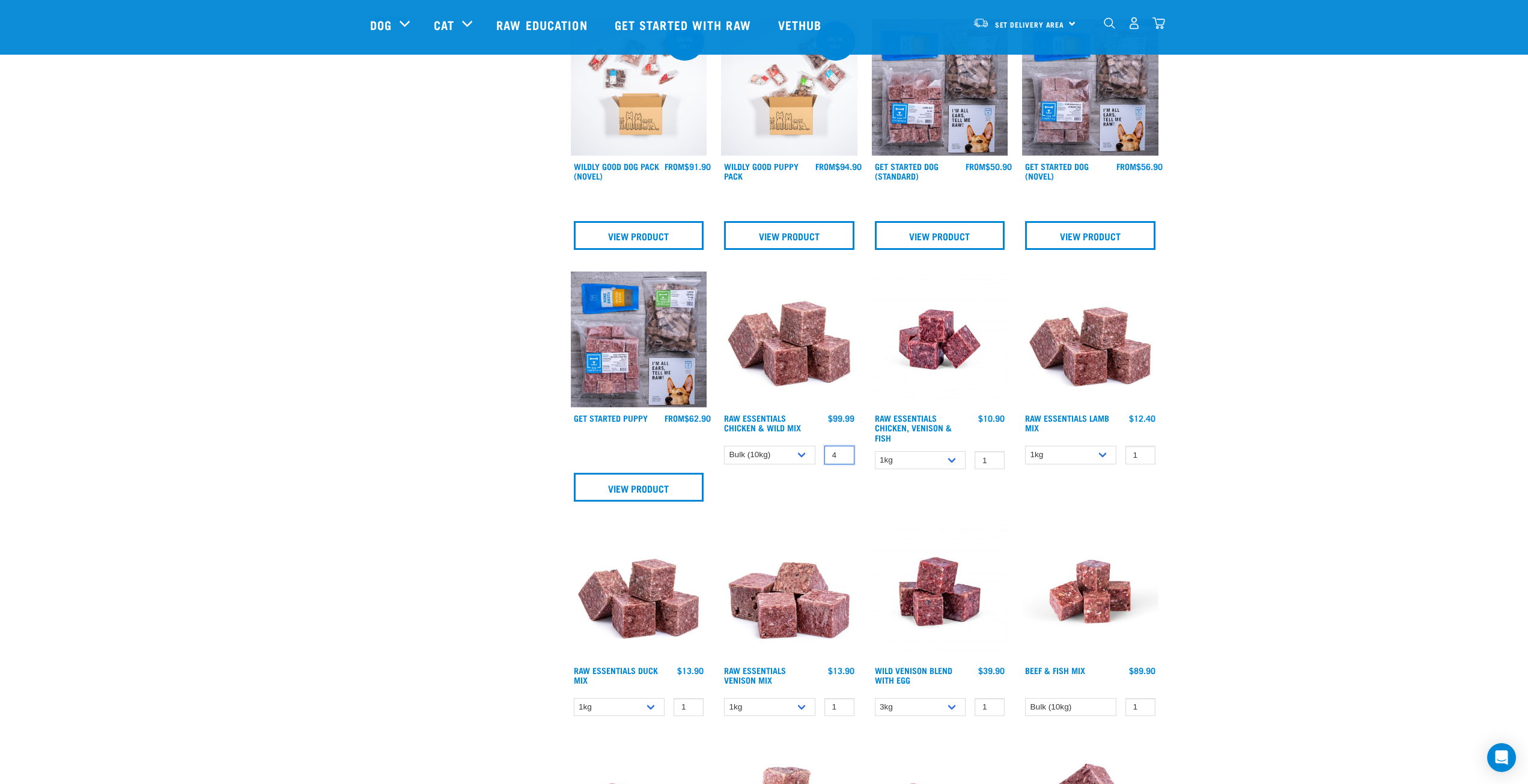
click at [844, 453] on input "4" at bounding box center [839, 454] width 31 height 19
click at [844, 453] on input "5" at bounding box center [839, 454] width 31 height 19
type input "6"
click at [844, 453] on input "6" at bounding box center [839, 454] width 31 height 19
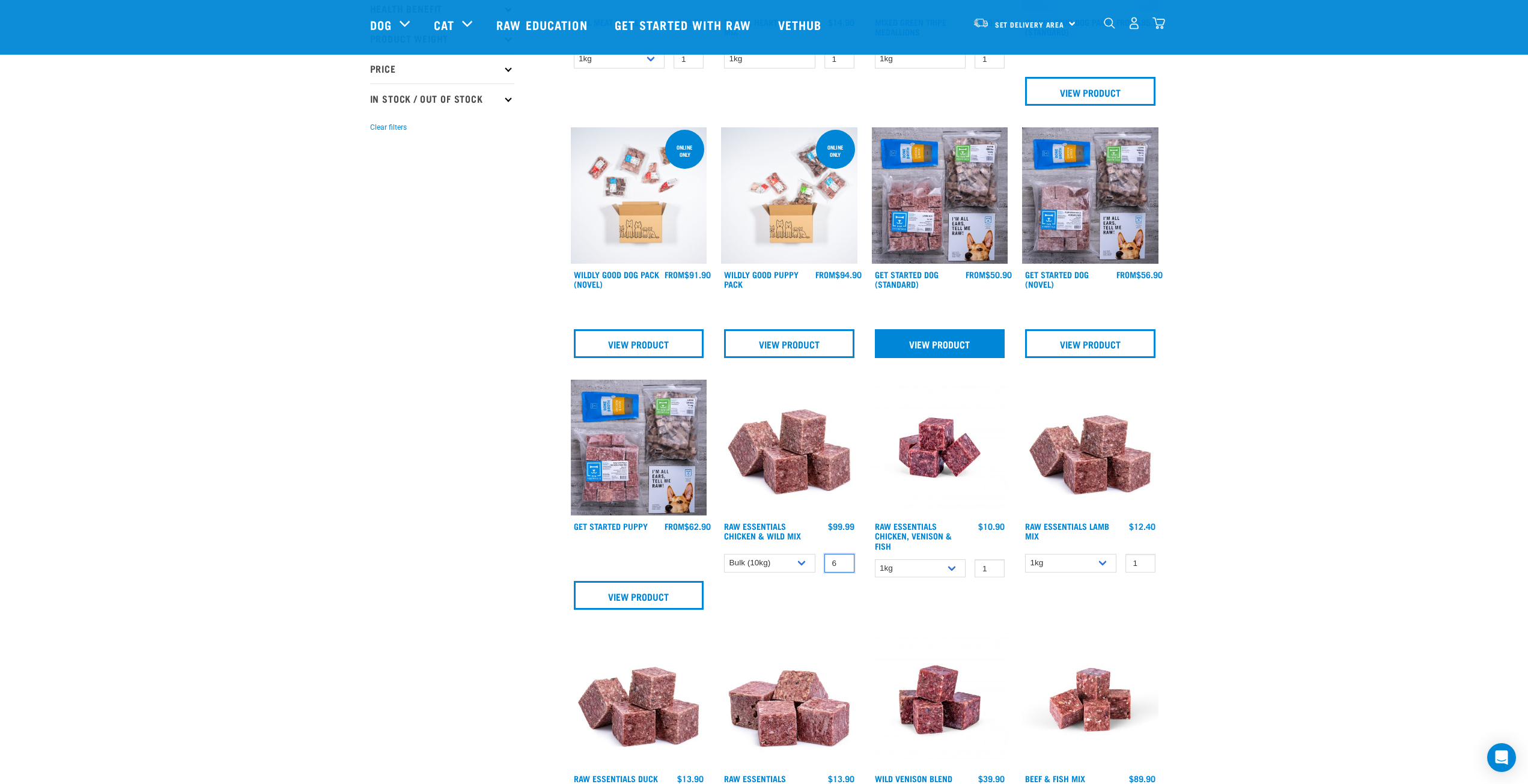
scroll to position [472, 0]
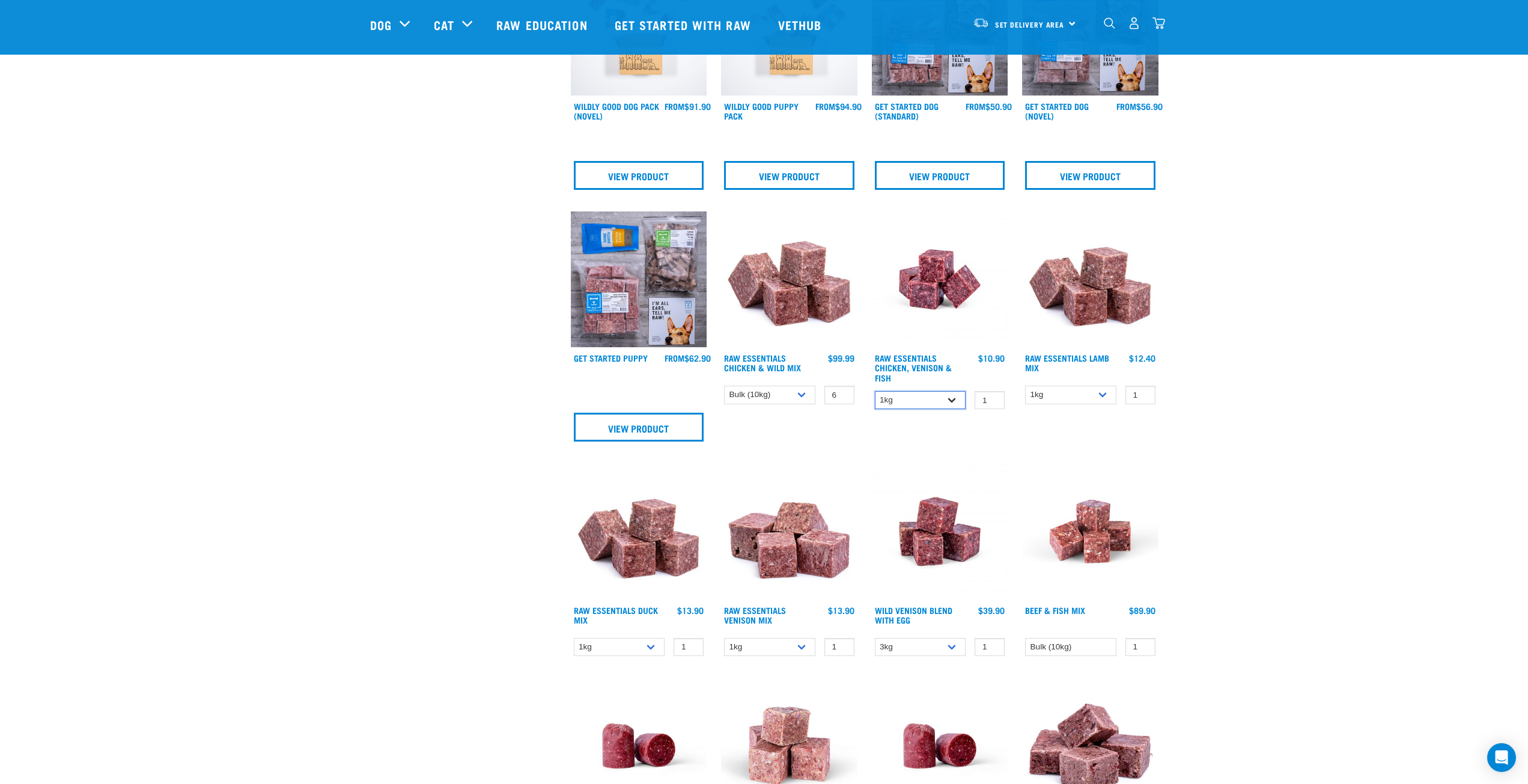
click at [928, 407] on select "1kg 3kg" at bounding box center [920, 400] width 92 height 19
click at [1065, 401] on select "1kg 3kg Bulk (10kg)" at bounding box center [1070, 394] width 92 height 19
click at [1025, 386] on select "1kg 3kg Bulk (10kg)" at bounding box center [1070, 394] width 92 height 19
click at [1070, 391] on select "1kg 3kg Bulk (10kg)" at bounding box center [1070, 394] width 92 height 19
click at [1025, 386] on select "1kg 3kg Bulk (10kg)" at bounding box center [1070, 394] width 92 height 19
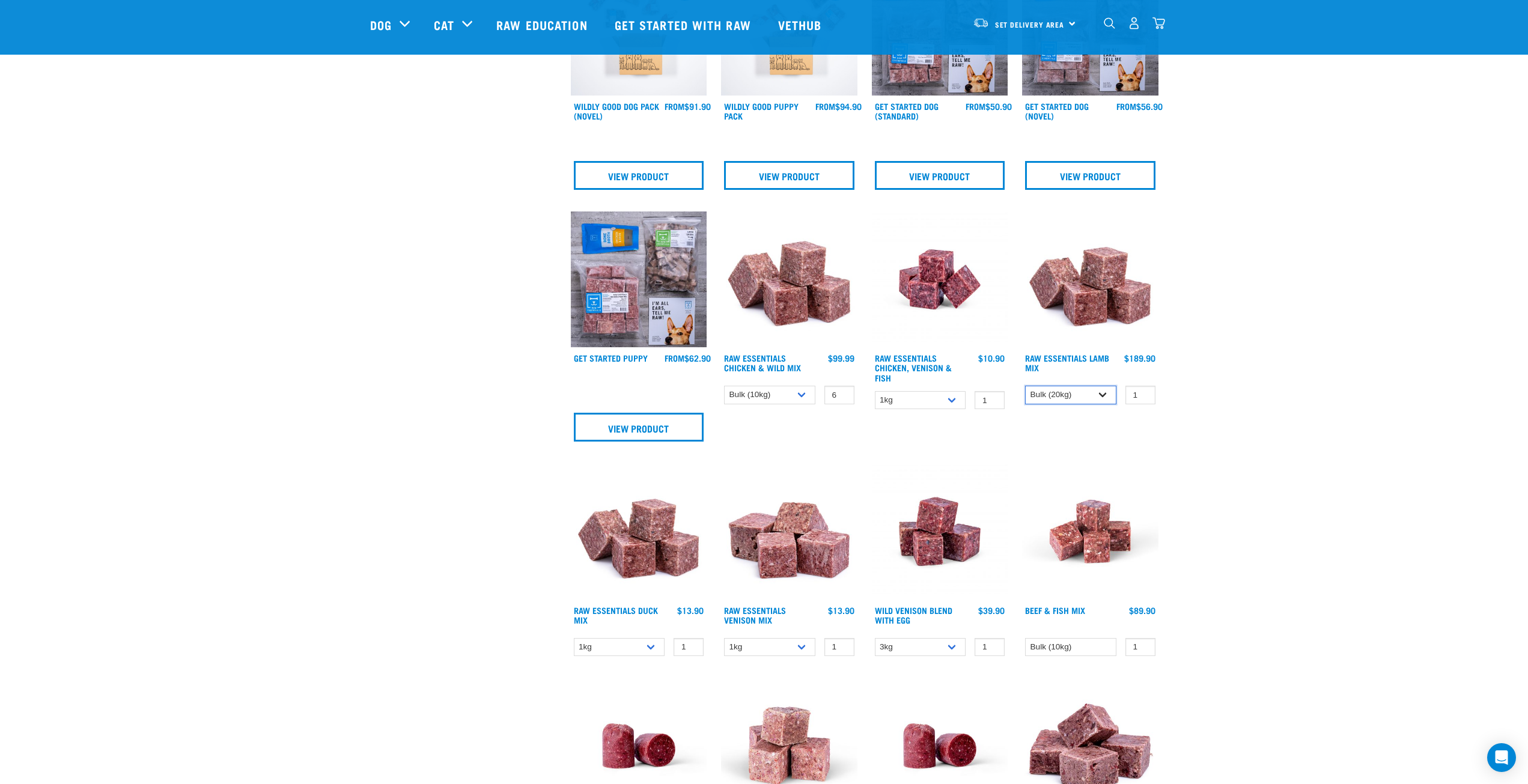
click at [1079, 400] on select "1kg 3kg Bulk (10kg)" at bounding box center [1070, 394] width 92 height 19
select select "341961"
click at [1025, 386] on select "1kg 3kg Bulk (10kg)" at bounding box center [1070, 394] width 92 height 19
